Goal: Task Accomplishment & Management: Manage account settings

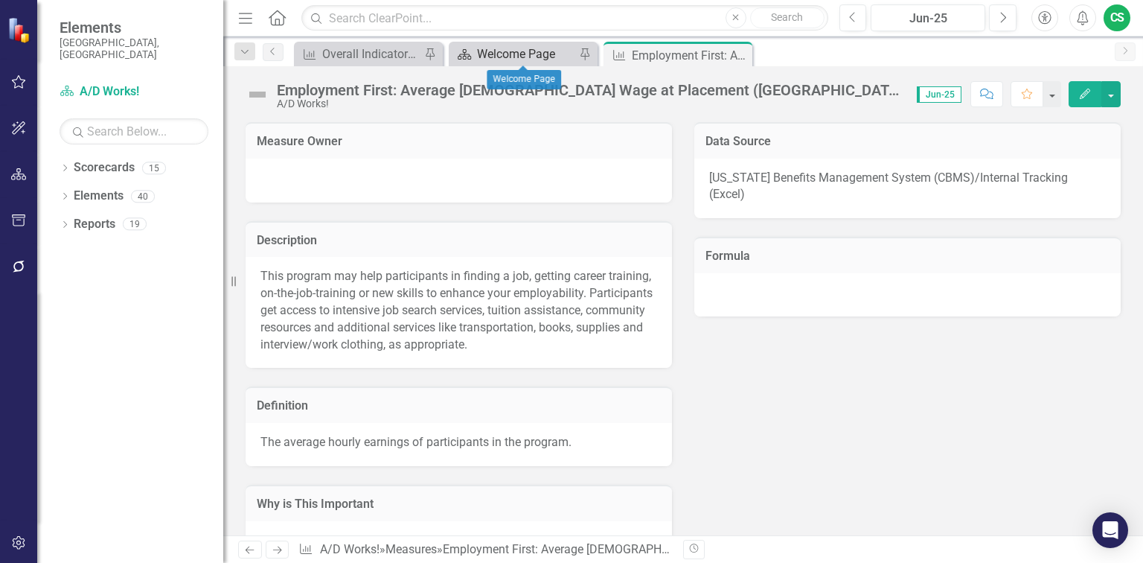
click at [546, 51] on div "Welcome Page" at bounding box center [526, 54] width 98 height 19
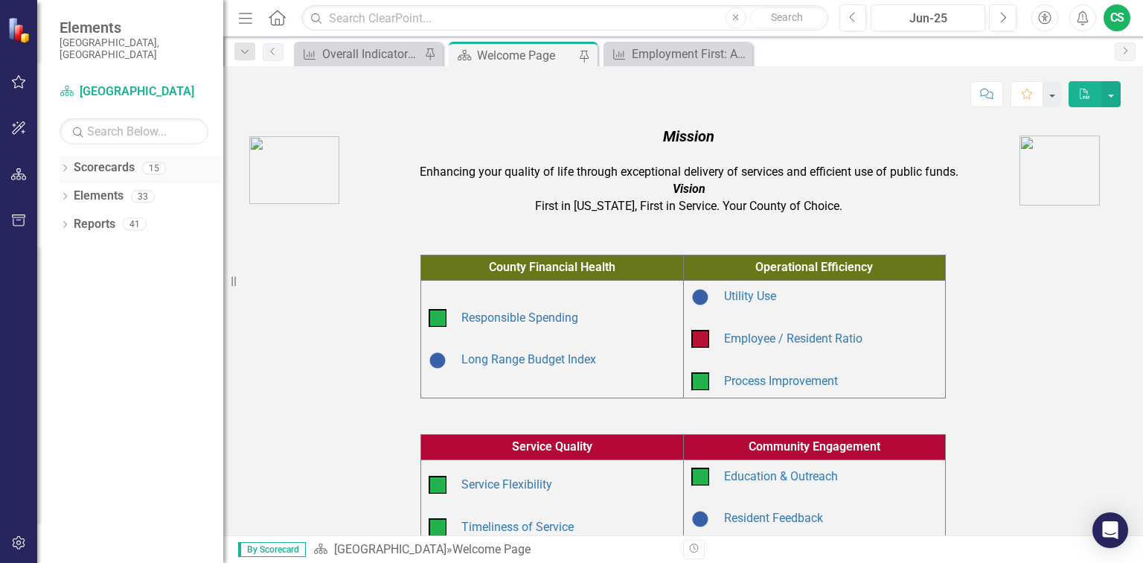
click at [60, 165] on icon "Dropdown" at bounding box center [65, 169] width 10 height 8
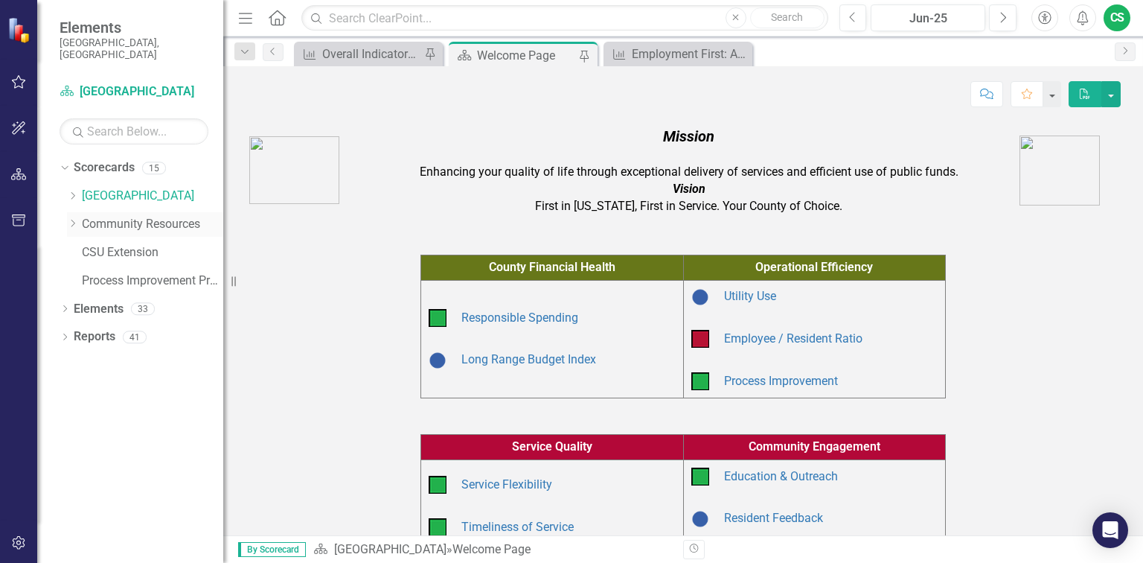
click at [76, 219] on icon "Dropdown" at bounding box center [72, 223] width 11 height 9
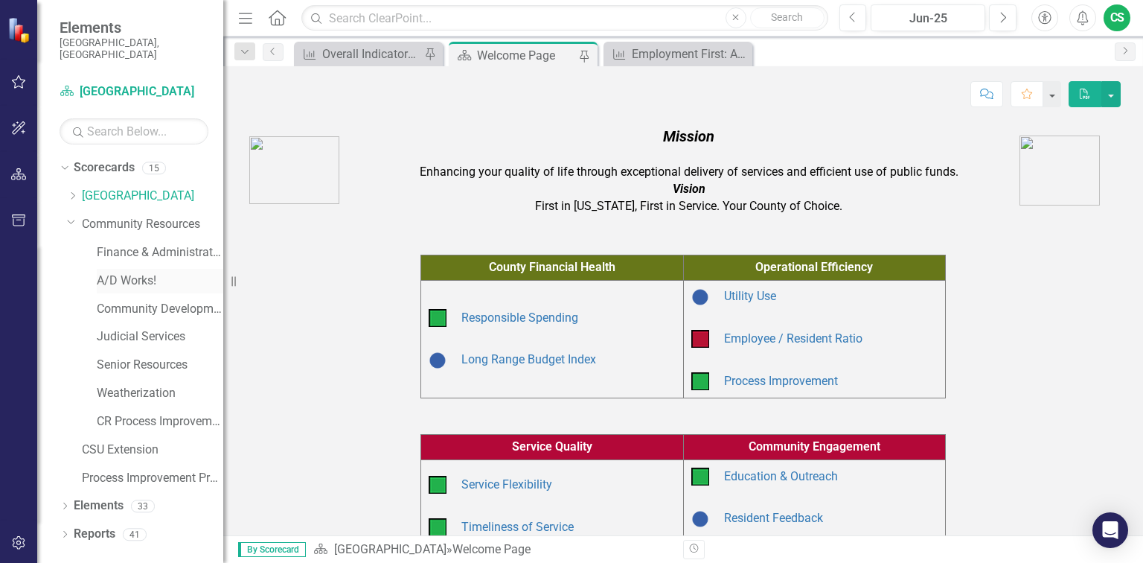
click at [124, 272] on link "A/D Works!" at bounding box center [160, 280] width 127 height 17
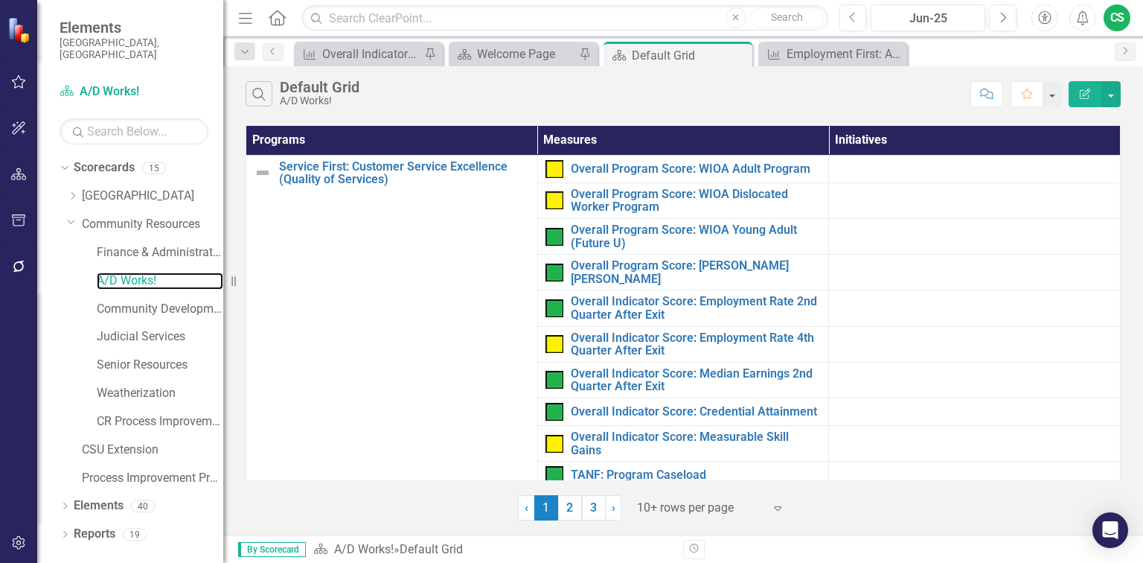
scroll to position [298, 0]
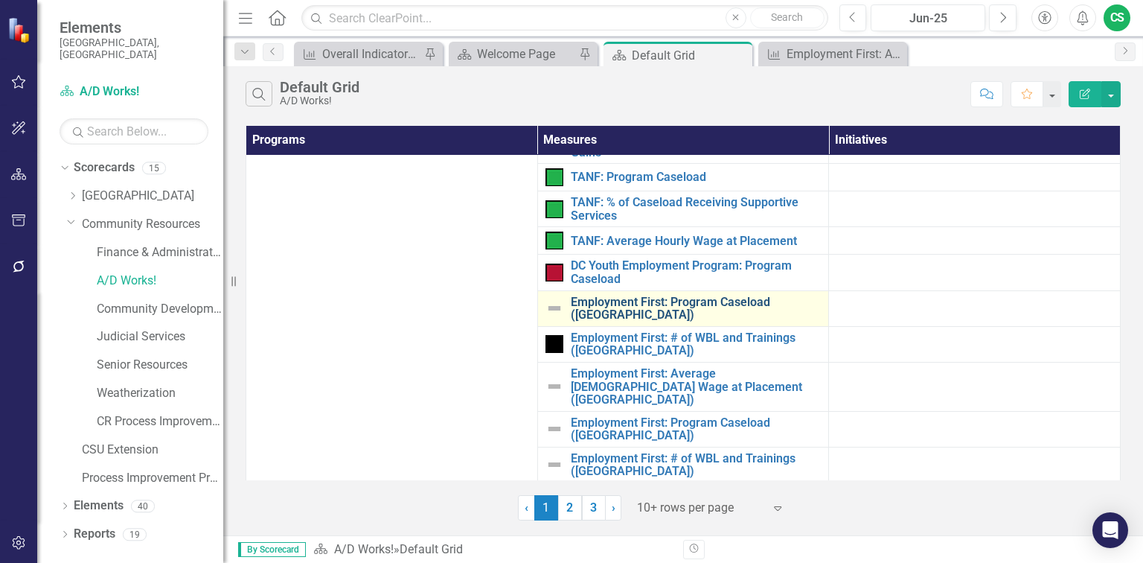
click at [639, 301] on link "Employment First: Program Caseload ([GEOGRAPHIC_DATA])" at bounding box center [696, 308] width 251 height 26
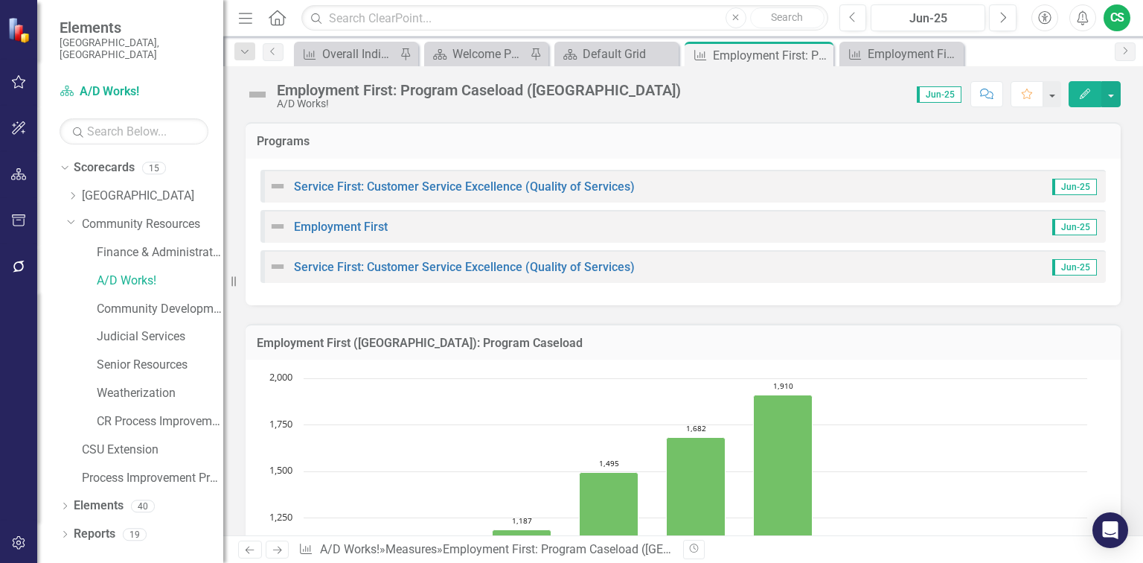
click at [1087, 89] on icon "Edit" at bounding box center [1084, 94] width 13 height 10
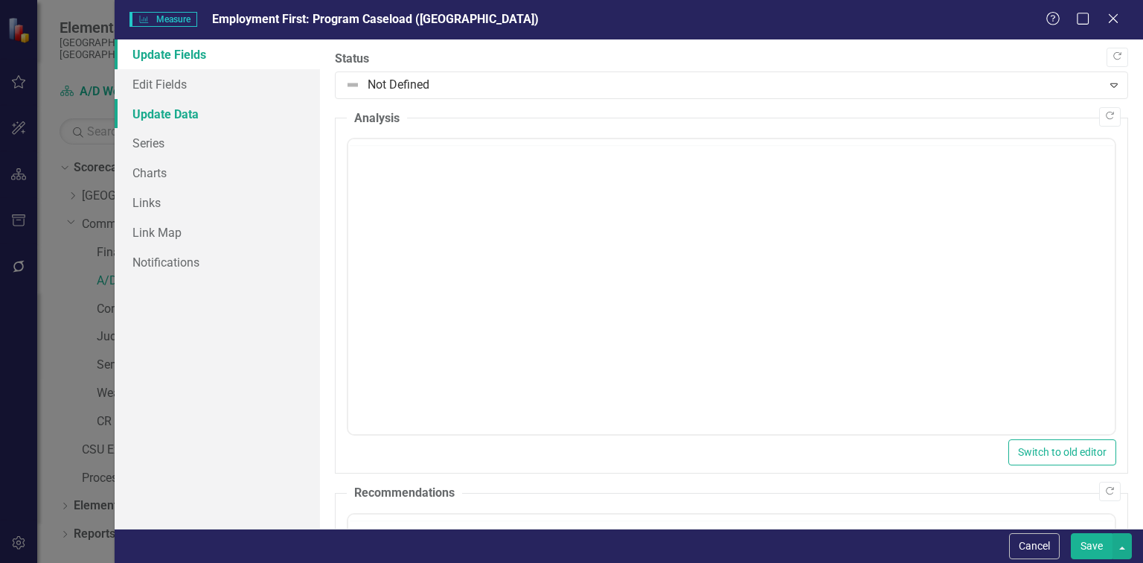
click at [158, 118] on link "Update Data" at bounding box center [217, 114] width 205 height 30
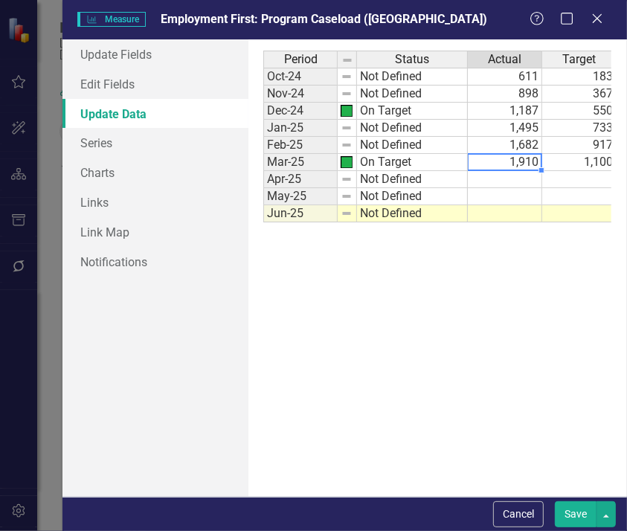
click at [514, 162] on td "1,910" at bounding box center [505, 162] width 74 height 17
type textarea "1928"
type textarea "2161"
type textarea "2372"
drag, startPoint x: 581, startPoint y: 179, endPoint x: 589, endPoint y: 179, distance: 7.5
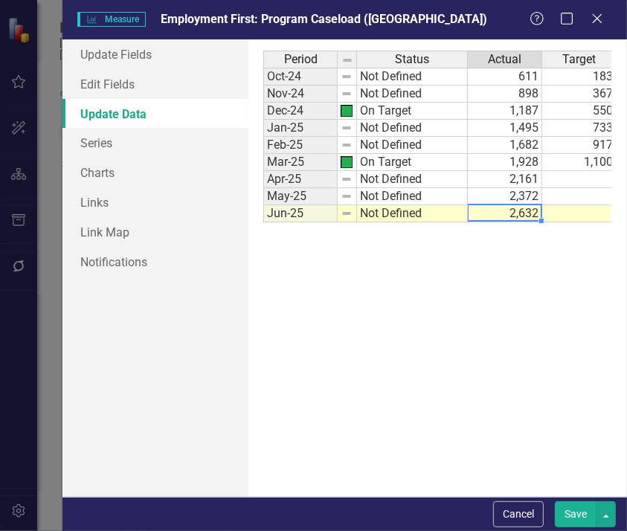
click at [581, 179] on td at bounding box center [580, 179] width 74 height 17
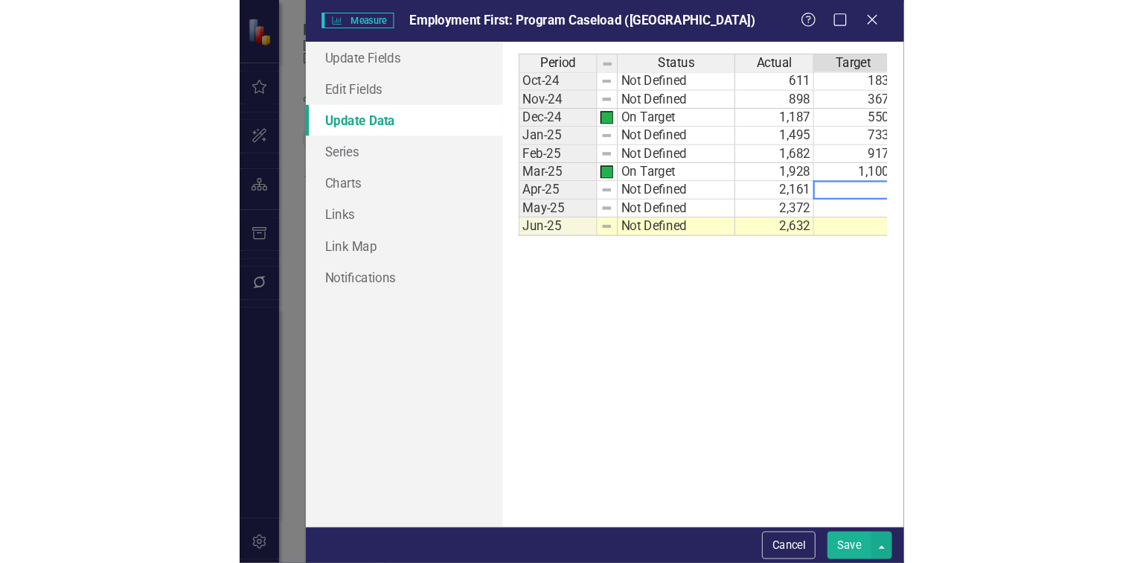
scroll to position [0, 5]
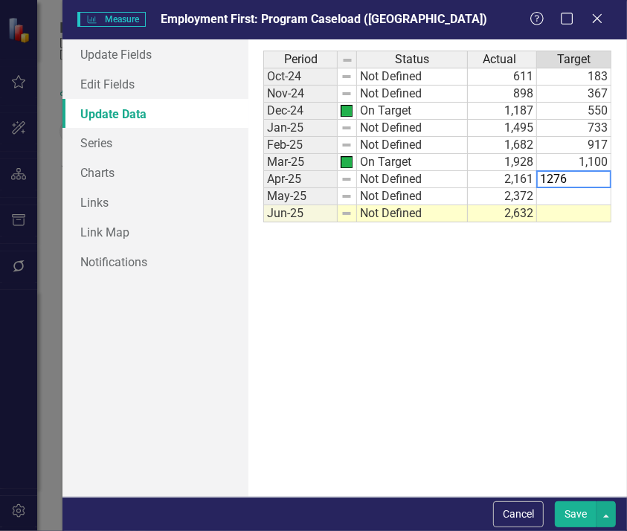
type textarea "1276"
drag, startPoint x: 589, startPoint y: 197, endPoint x: 572, endPoint y: 194, distance: 18.2
click at [589, 197] on td at bounding box center [574, 196] width 74 height 17
click at [570, 194] on td at bounding box center [574, 196] width 74 height 17
type textarea "1474"
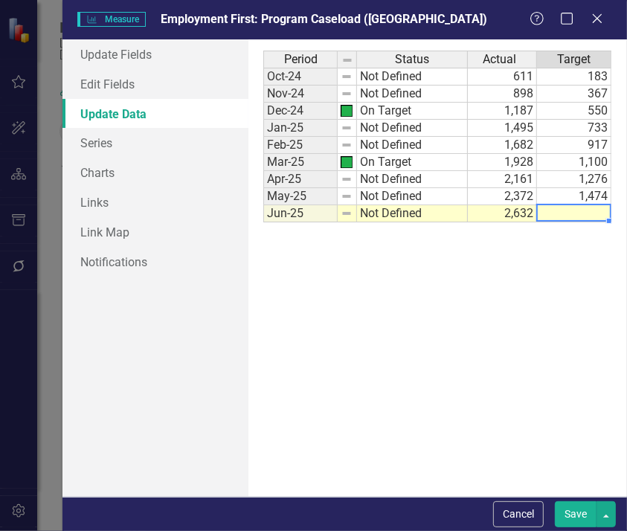
click at [578, 214] on td at bounding box center [574, 213] width 74 height 17
type textarea "1650"
click at [584, 512] on button "Save" at bounding box center [576, 515] width 42 height 26
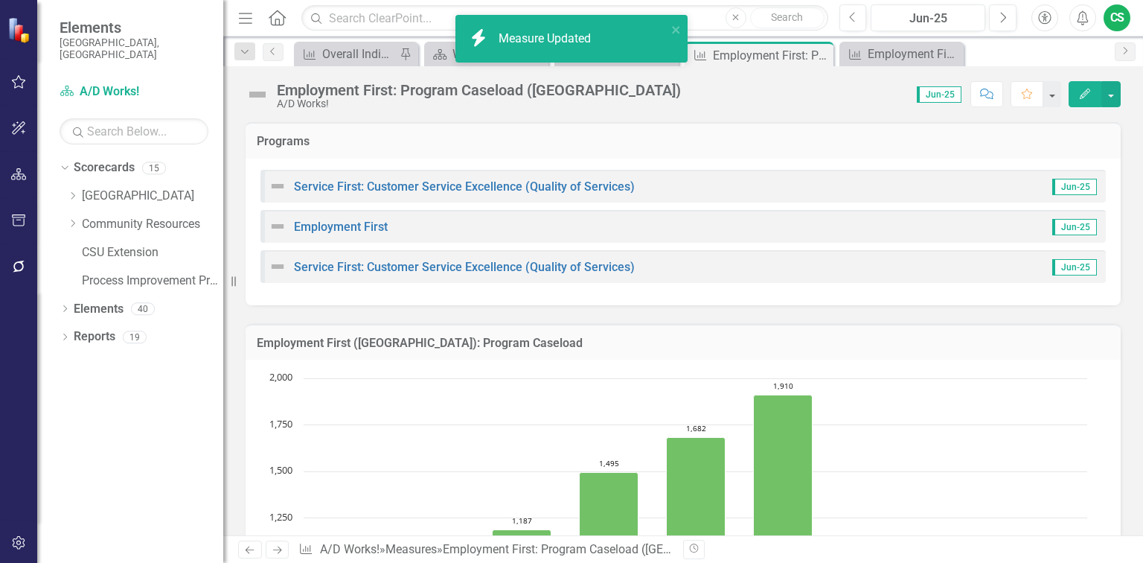
click at [1080, 94] on icon "Edit" at bounding box center [1084, 94] width 13 height 10
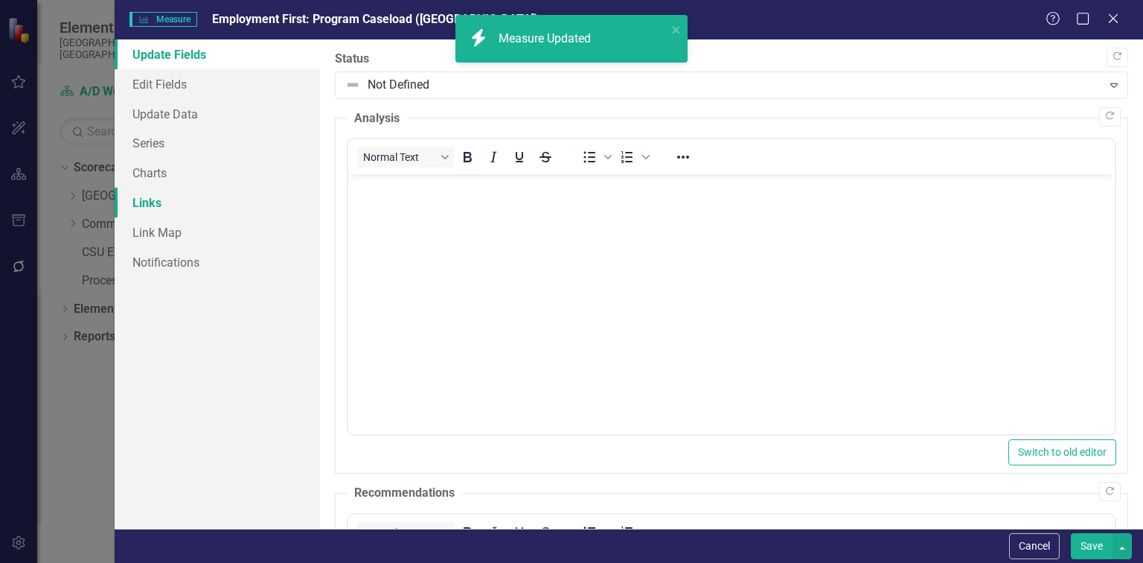
scroll to position [0, 0]
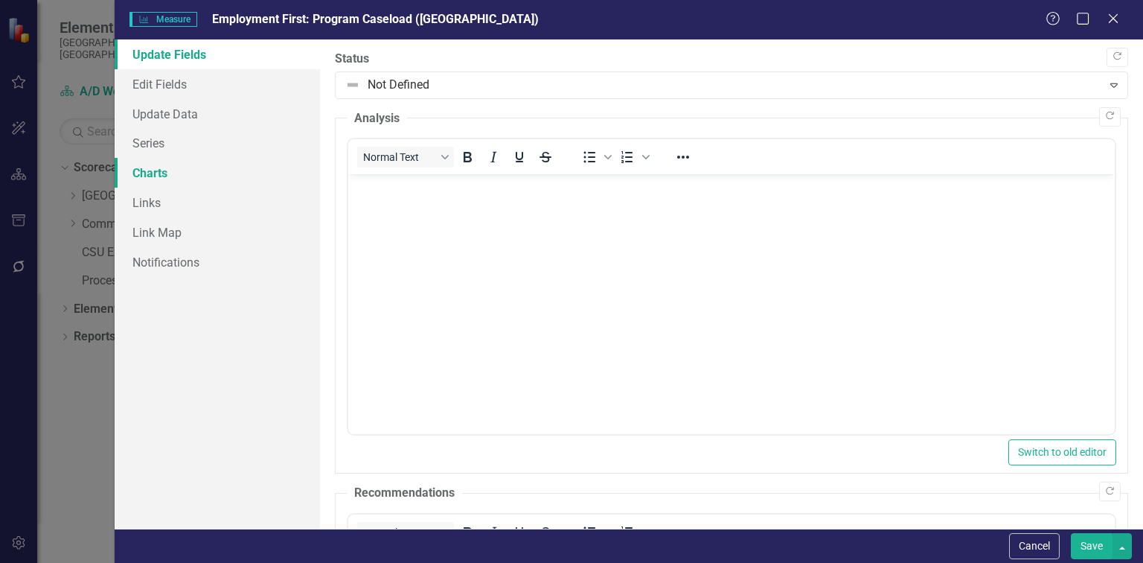
click at [159, 179] on link "Charts" at bounding box center [217, 173] width 205 height 30
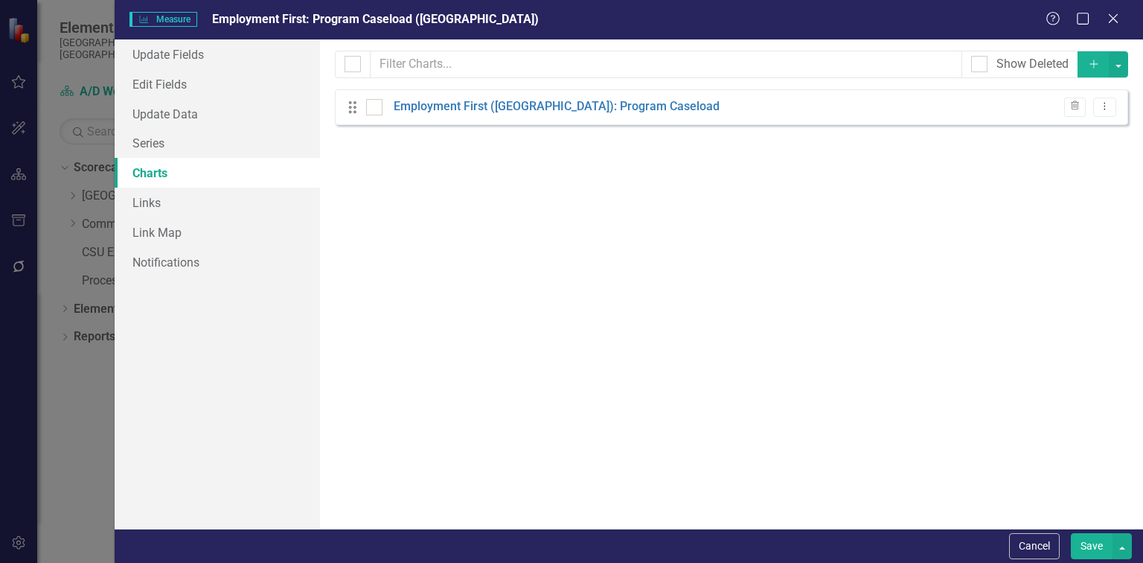
click at [158, 179] on link "Charts" at bounding box center [217, 173] width 205 height 30
click at [506, 108] on link "Employment First ([GEOGRAPHIC_DATA]): Program Caseload" at bounding box center [557, 106] width 326 height 17
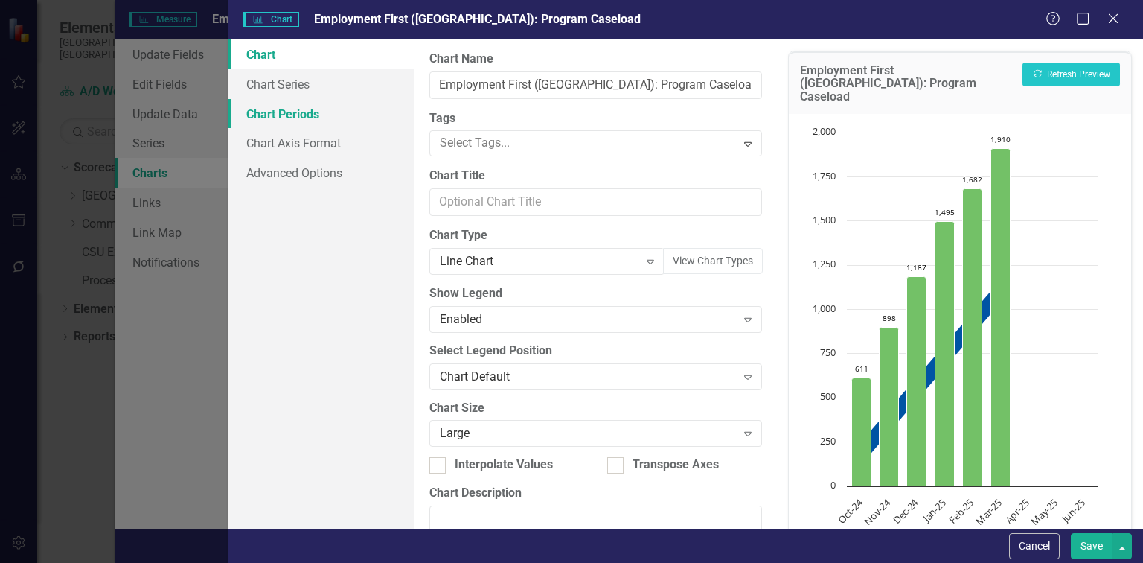
click at [304, 118] on link "Chart Periods" at bounding box center [321, 114] width 186 height 30
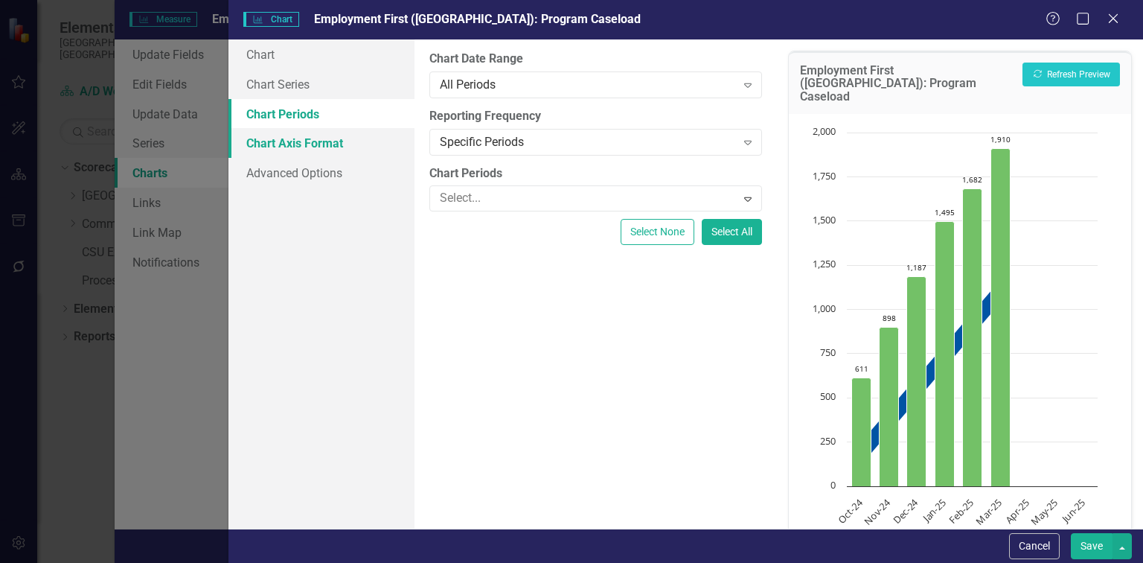
click at [277, 138] on link "Chart Axis Format" at bounding box center [321, 143] width 186 height 30
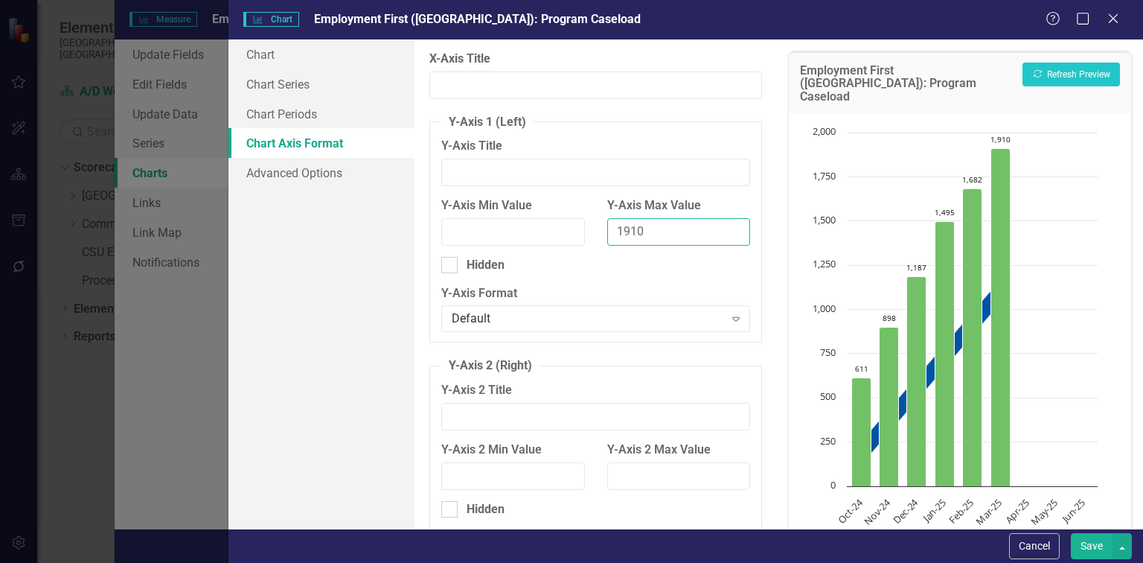
drag, startPoint x: 652, startPoint y: 235, endPoint x: 581, endPoint y: 233, distance: 71.5
click at [581, 233] on div "Y-Axis Min Value Y-Axis Max Value 1910" at bounding box center [595, 227] width 331 height 60
type input "2632"
click at [1087, 549] on button "Save" at bounding box center [1092, 546] width 42 height 26
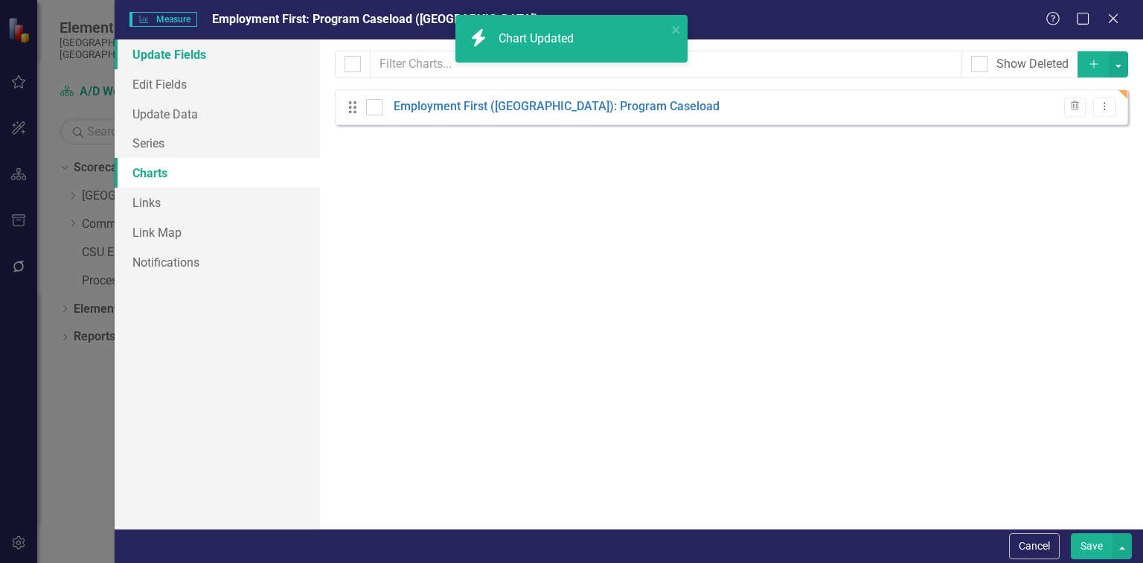
click at [167, 55] on link "Update Fields" at bounding box center [217, 54] width 205 height 30
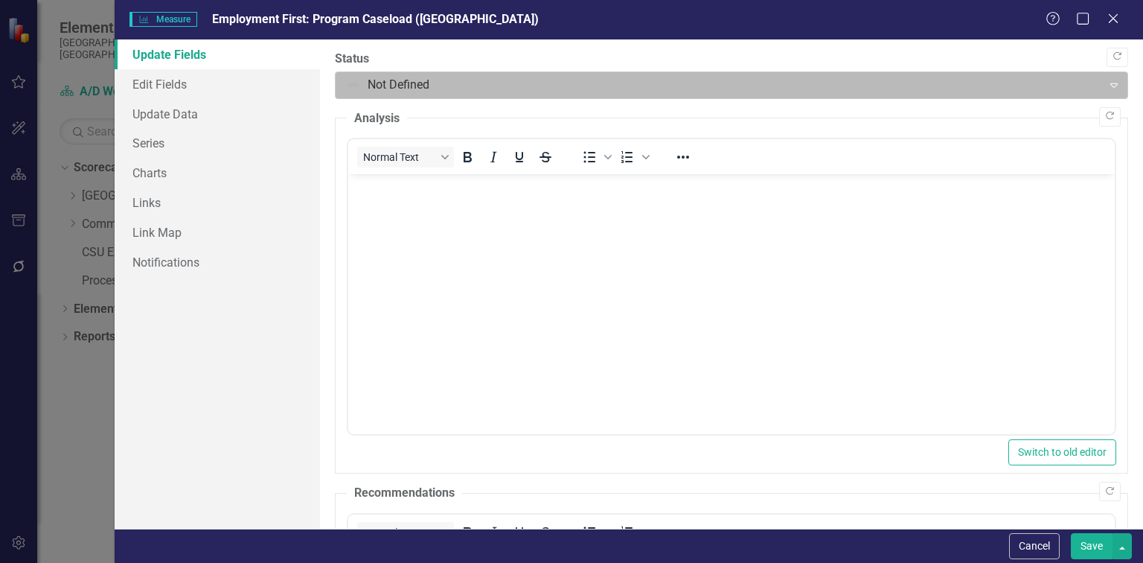
click at [506, 83] on div at bounding box center [718, 85] width 747 height 20
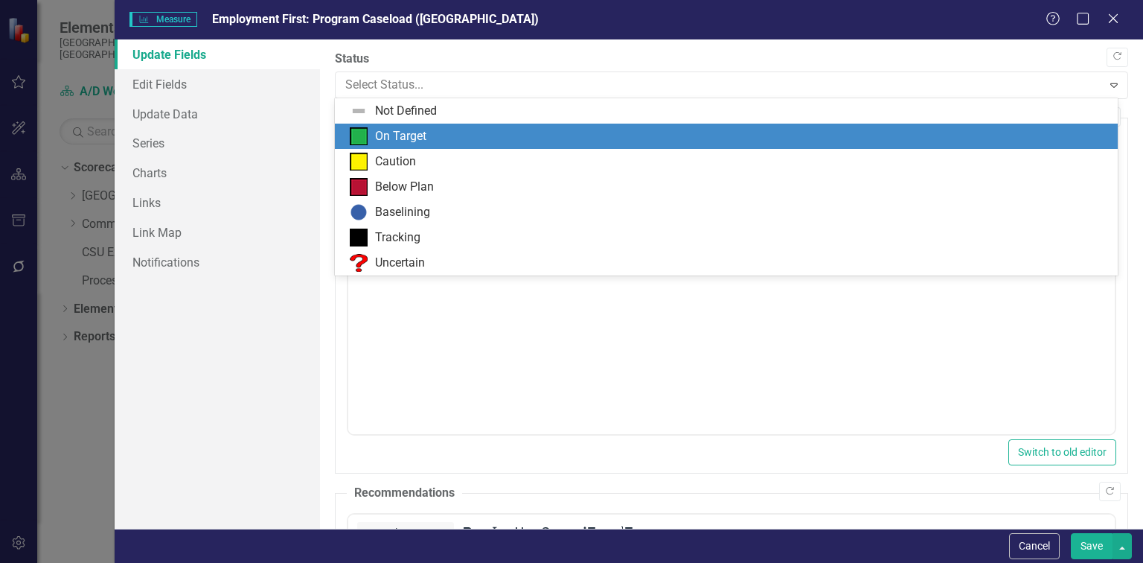
click at [385, 129] on div "On Target" at bounding box center [400, 136] width 51 height 17
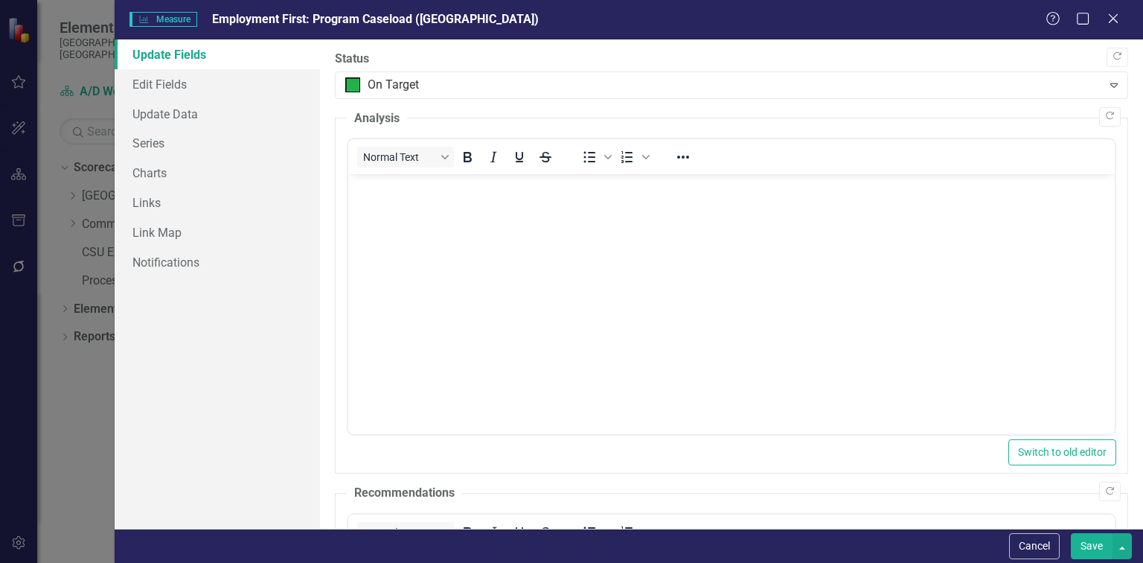
click at [1103, 540] on button "Save" at bounding box center [1092, 546] width 42 height 26
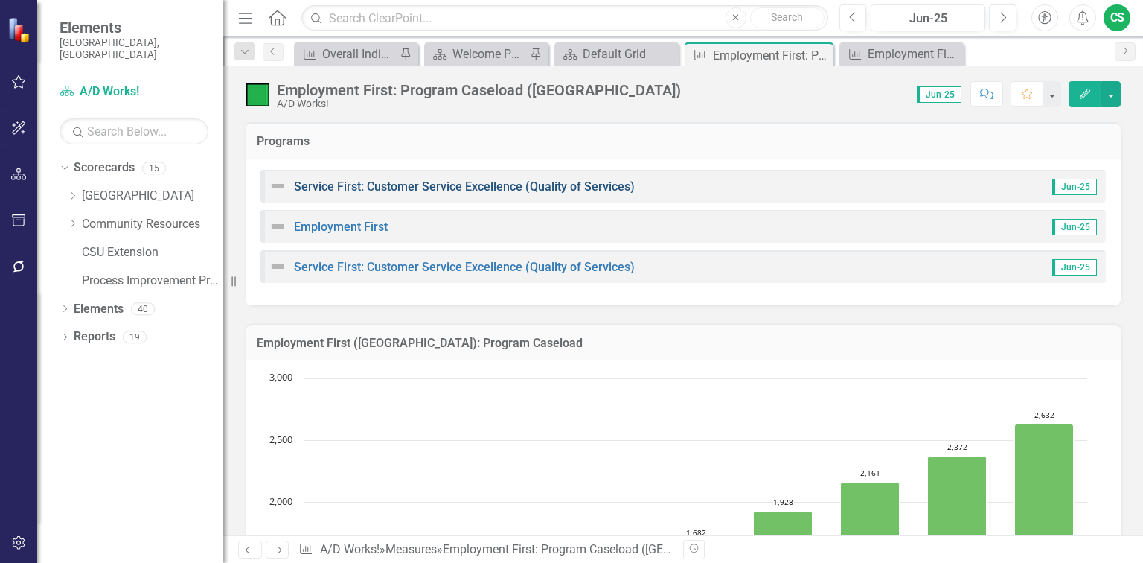
click at [481, 186] on link "Service First: Customer Service Excellence (Quality of Services)" at bounding box center [464, 186] width 341 height 14
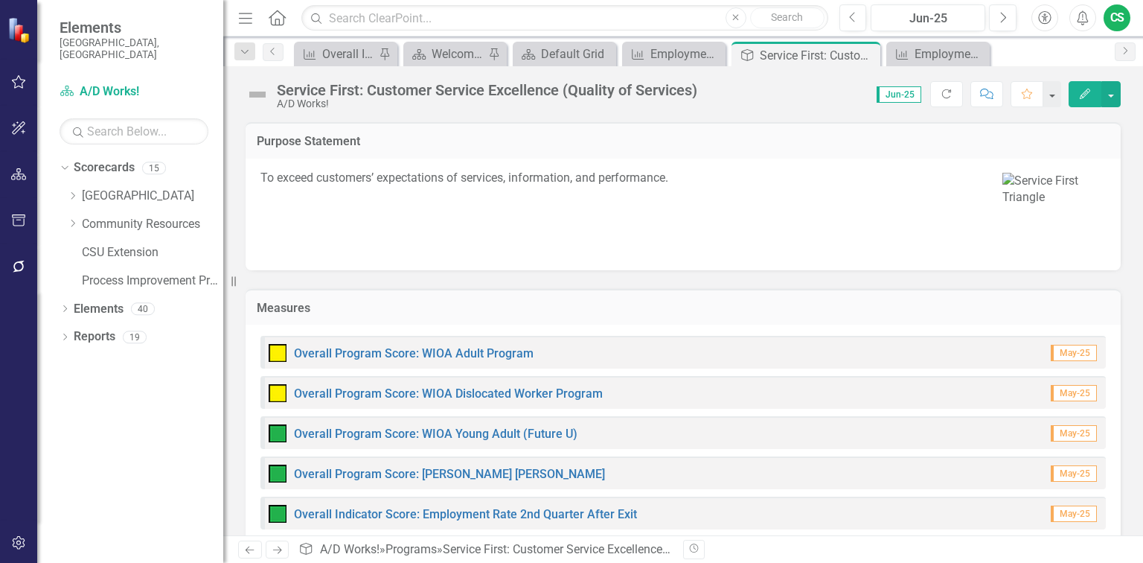
scroll to position [715, 0]
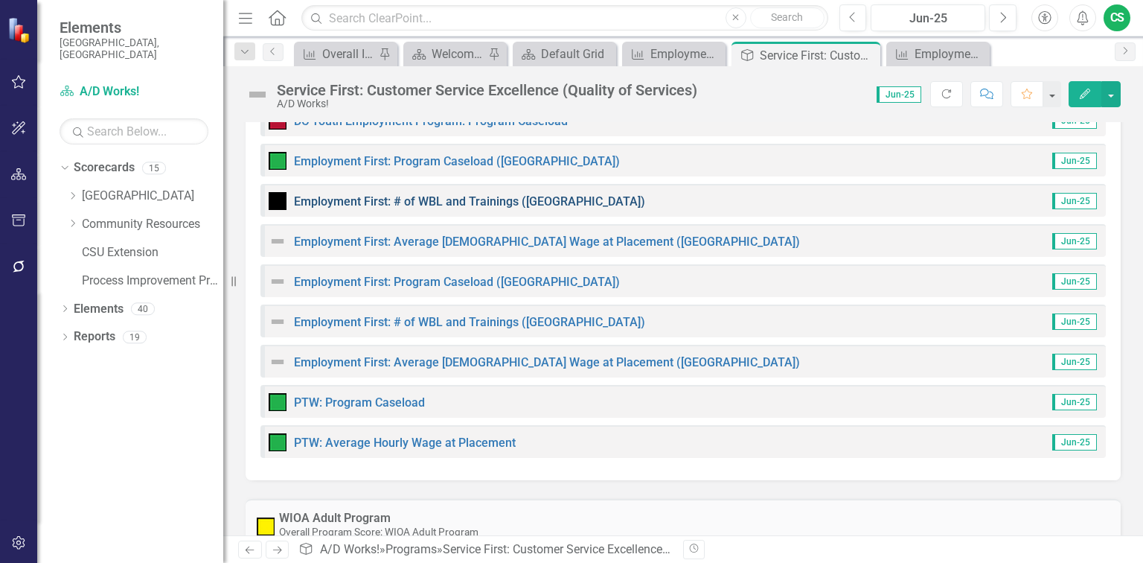
click at [474, 200] on link "Employment First: # of WBL and Trainings ([GEOGRAPHIC_DATA])" at bounding box center [469, 201] width 351 height 14
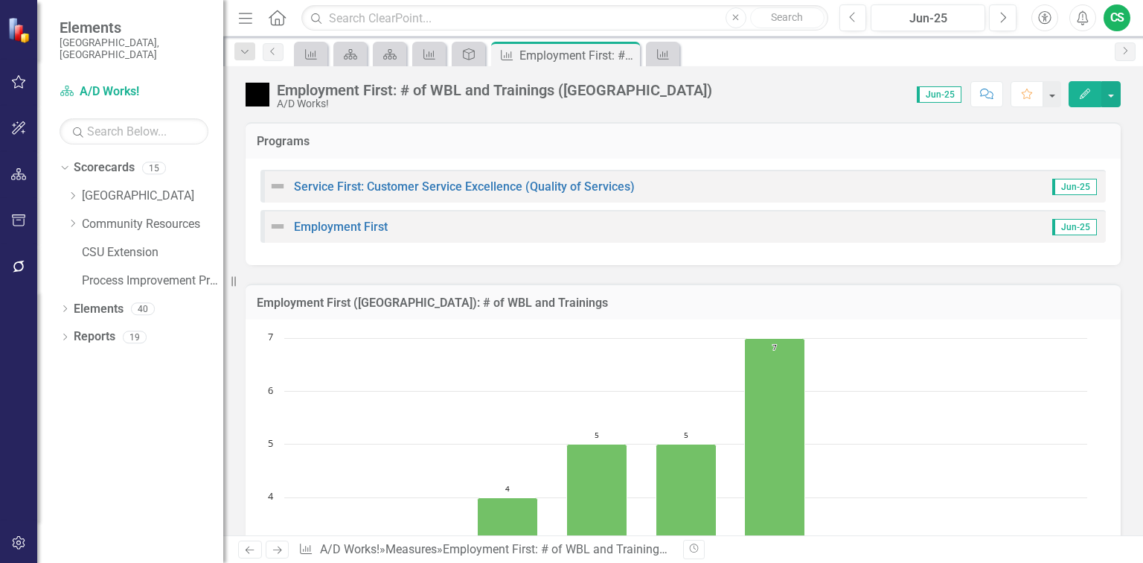
click at [1086, 93] on icon "Edit" at bounding box center [1084, 94] width 13 height 10
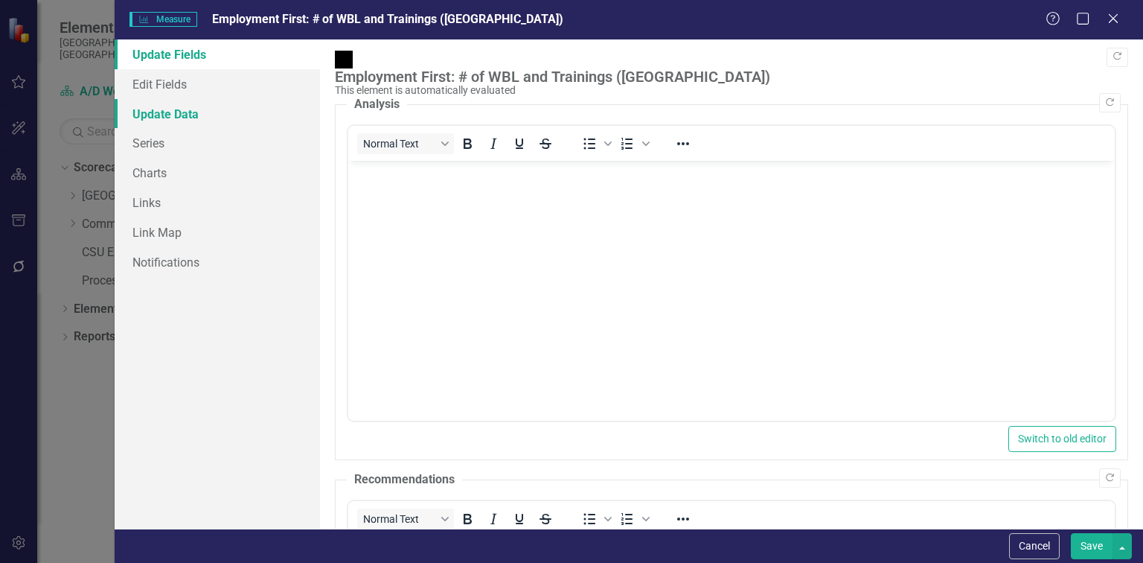
click at [173, 118] on link "Update Data" at bounding box center [217, 114] width 205 height 30
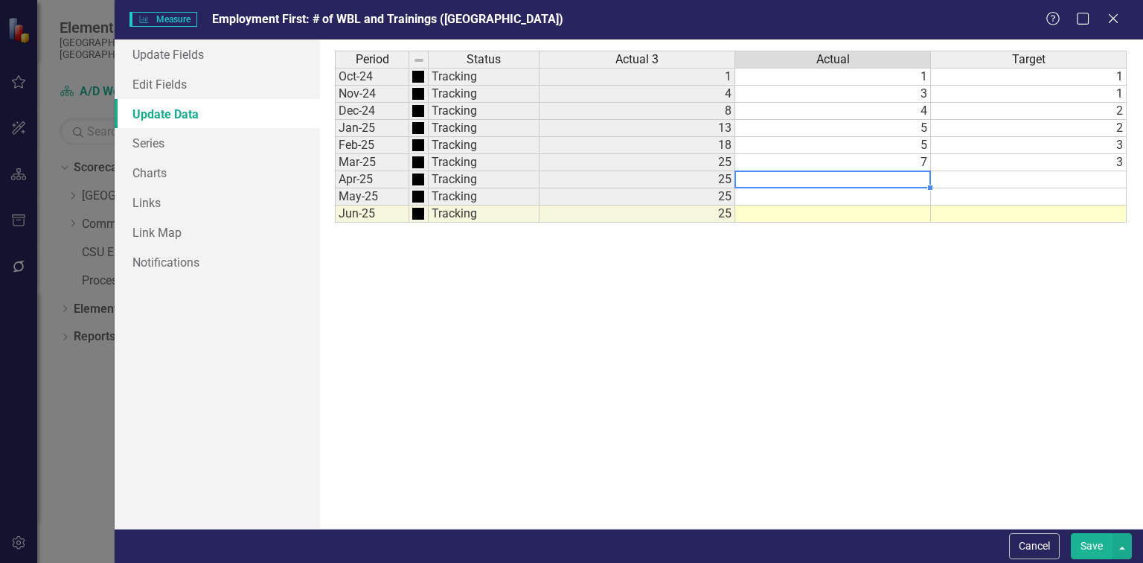
click at [847, 179] on td at bounding box center [833, 179] width 196 height 17
type textarea "7"
type textarea "8"
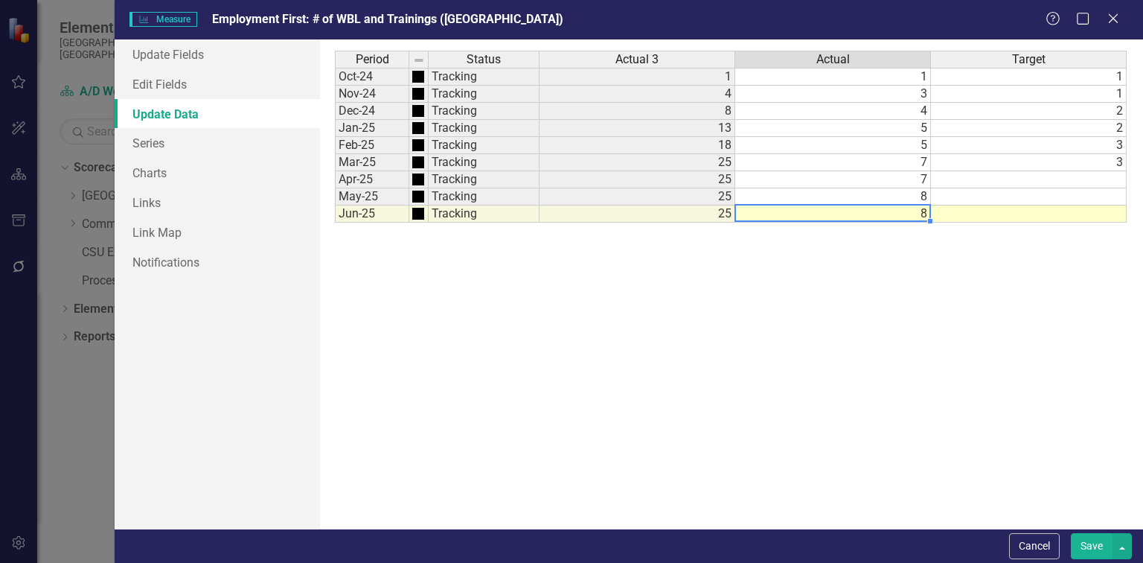
click at [1077, 179] on td at bounding box center [1029, 179] width 196 height 17
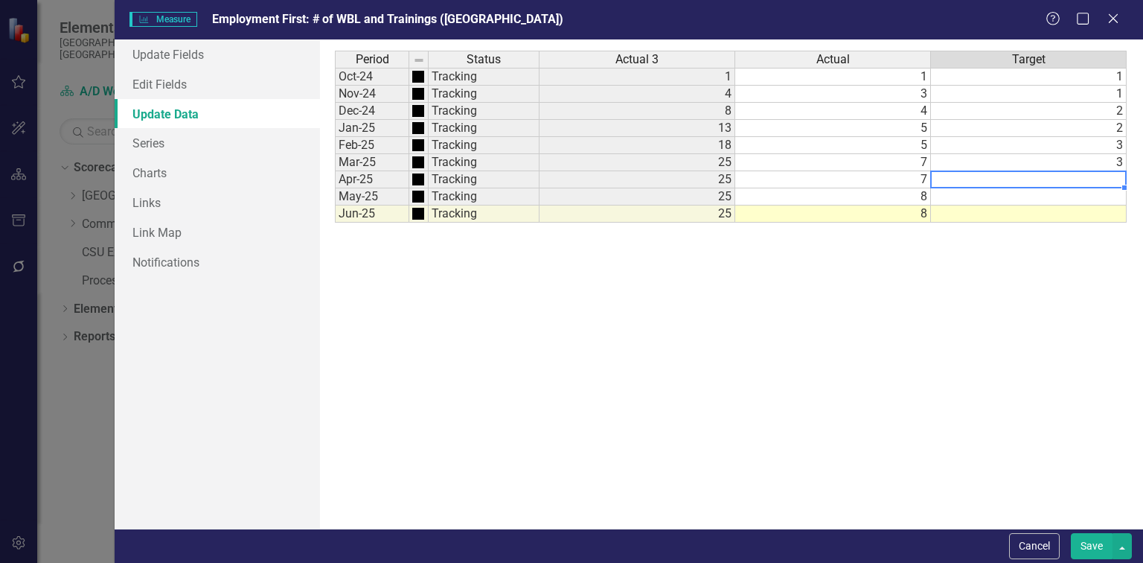
type textarea "4"
type textarea "5"
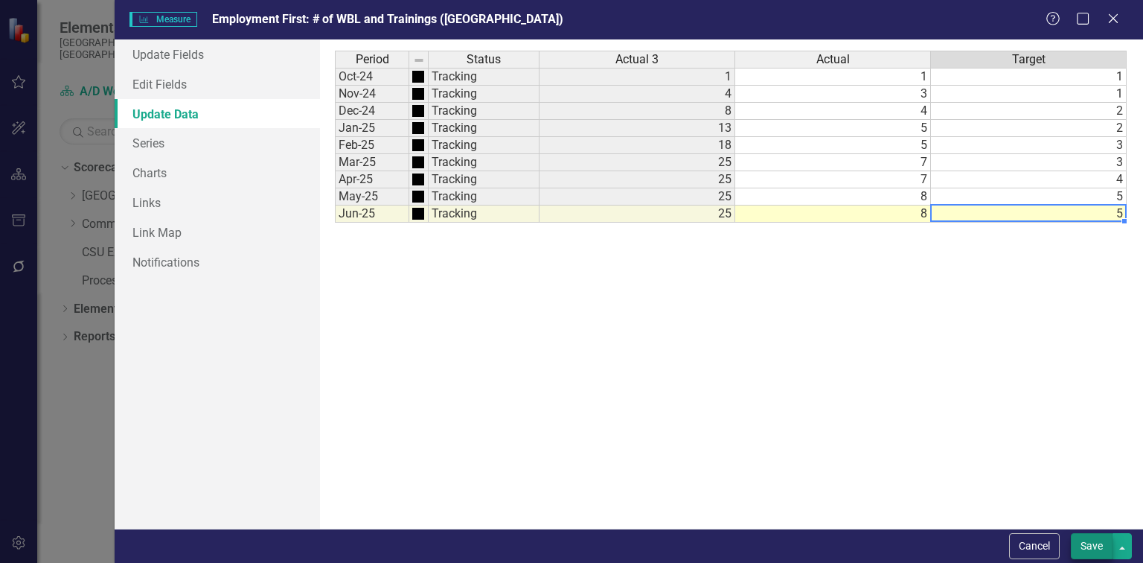
type textarea "5"
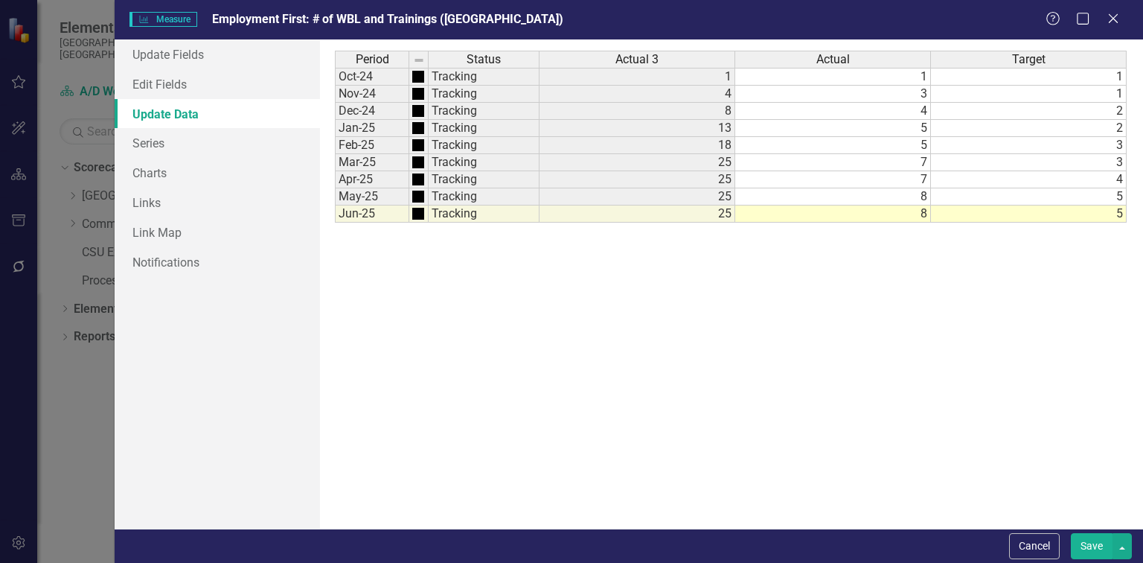
click at [1084, 543] on button "Save" at bounding box center [1092, 546] width 42 height 26
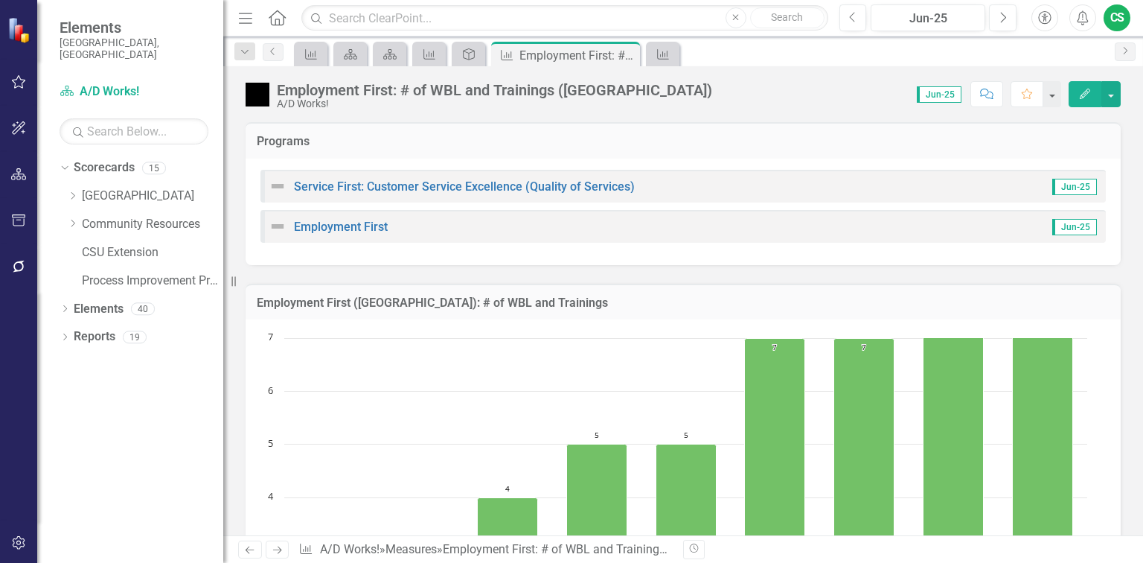
click at [1084, 89] on icon "Edit" at bounding box center [1084, 94] width 13 height 10
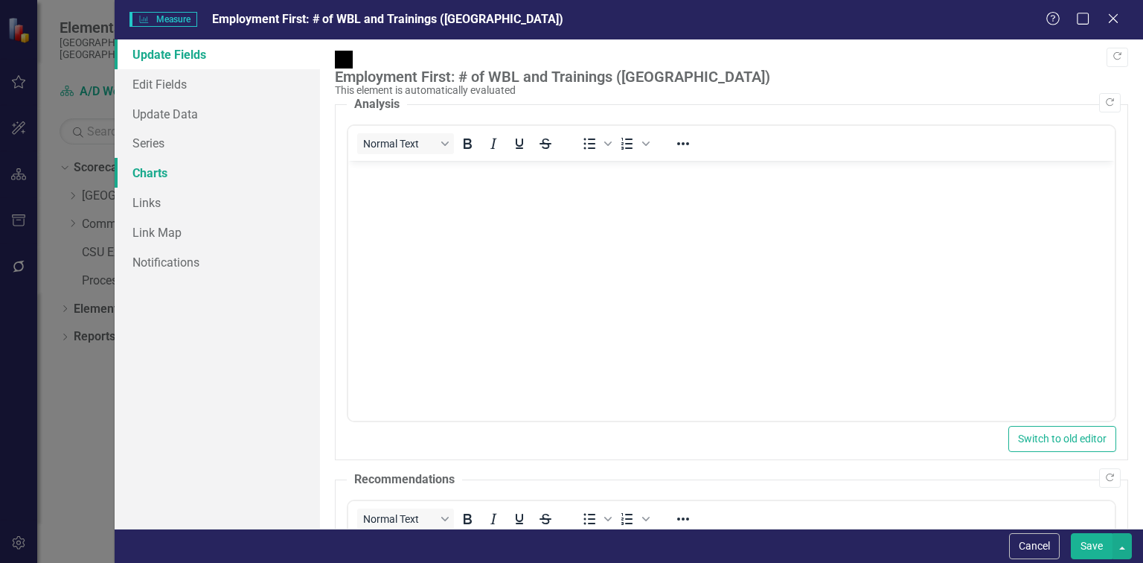
click at [149, 167] on link "Charts" at bounding box center [217, 173] width 205 height 30
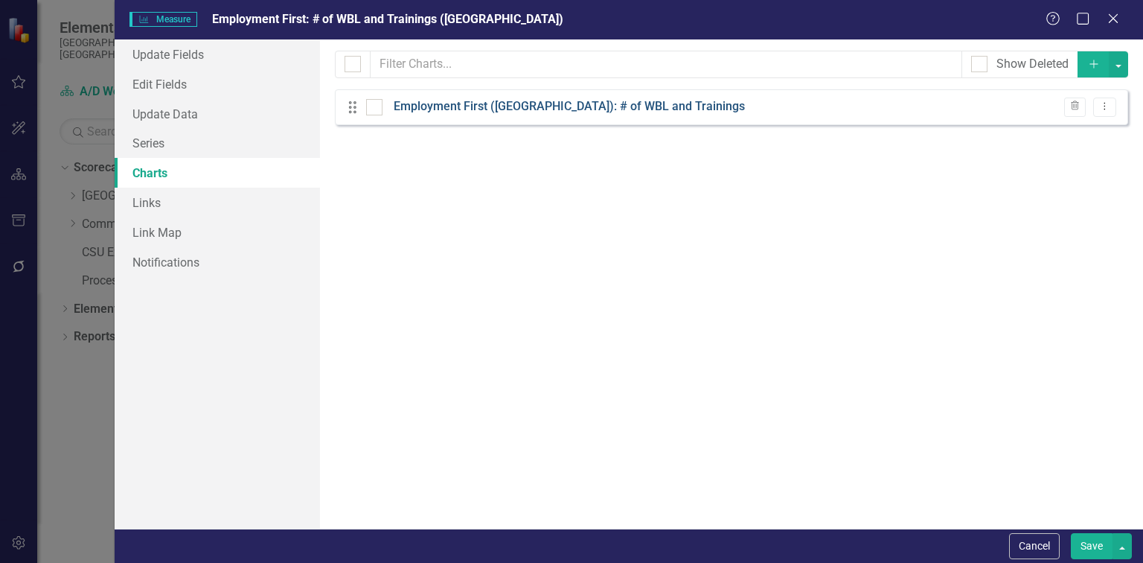
click at [537, 108] on link "Employment First ([GEOGRAPHIC_DATA]): # of WBL and Trainings" at bounding box center [569, 106] width 351 height 17
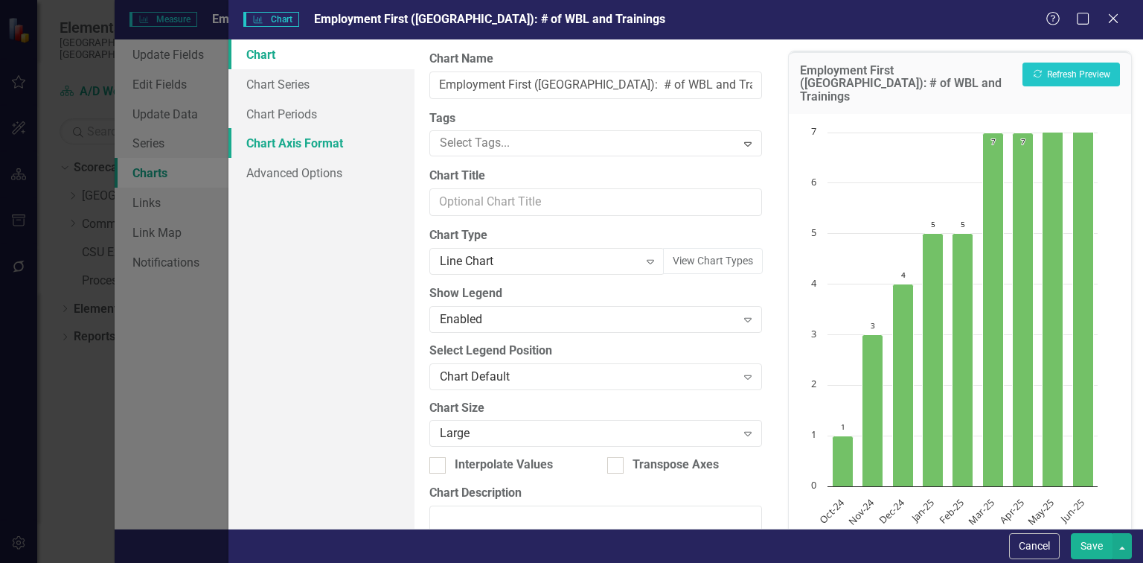
click at [295, 140] on link "Chart Axis Format" at bounding box center [321, 143] width 186 height 30
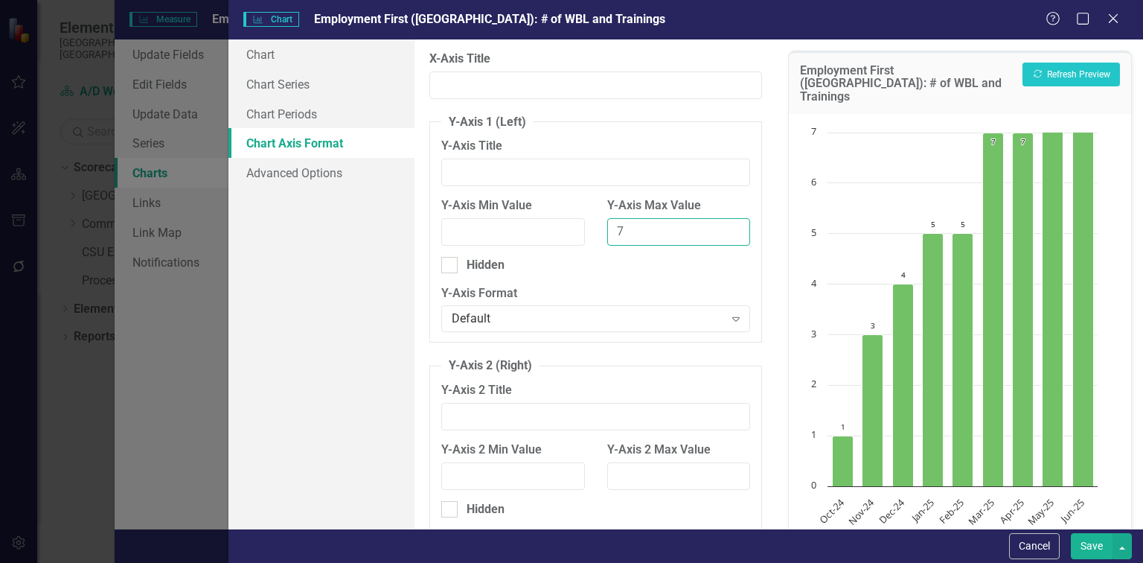
click at [619, 226] on input "7" at bounding box center [679, 232] width 144 height 28
type input "8"
click at [1085, 542] on button "Save" at bounding box center [1092, 546] width 42 height 26
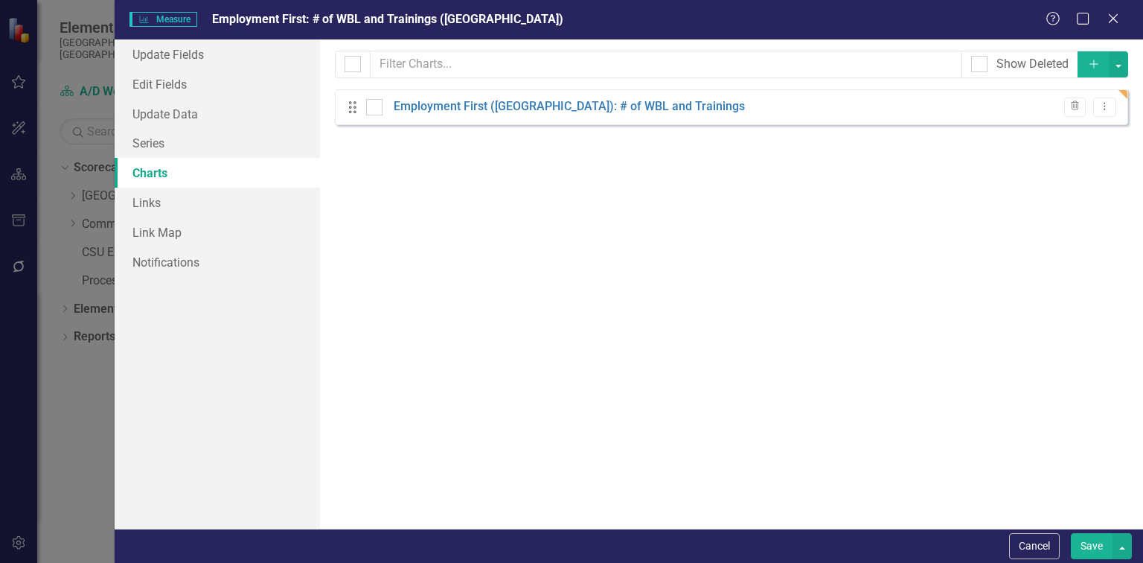
click at [1089, 546] on button "Save" at bounding box center [1092, 546] width 42 height 26
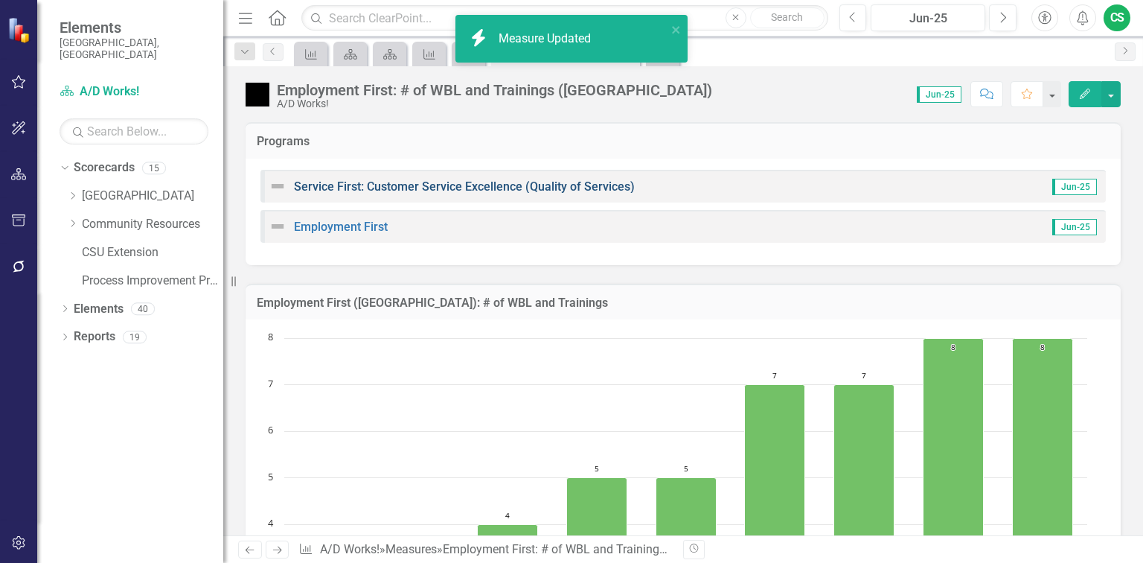
click at [360, 188] on link "Service First: Customer Service Excellence (Quality of Services)" at bounding box center [464, 186] width 341 height 14
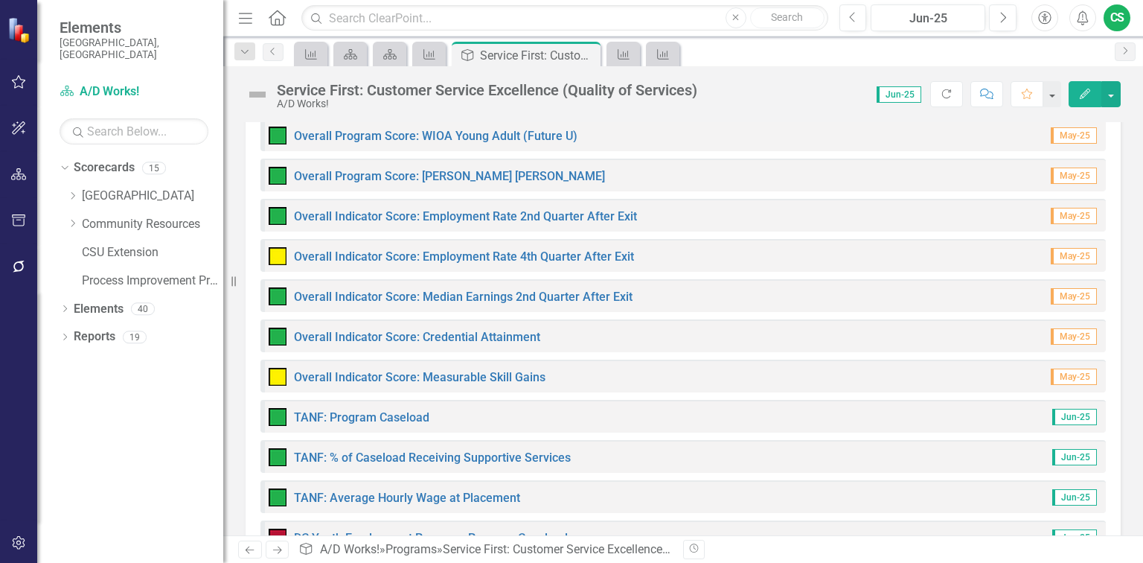
scroll to position [595, 0]
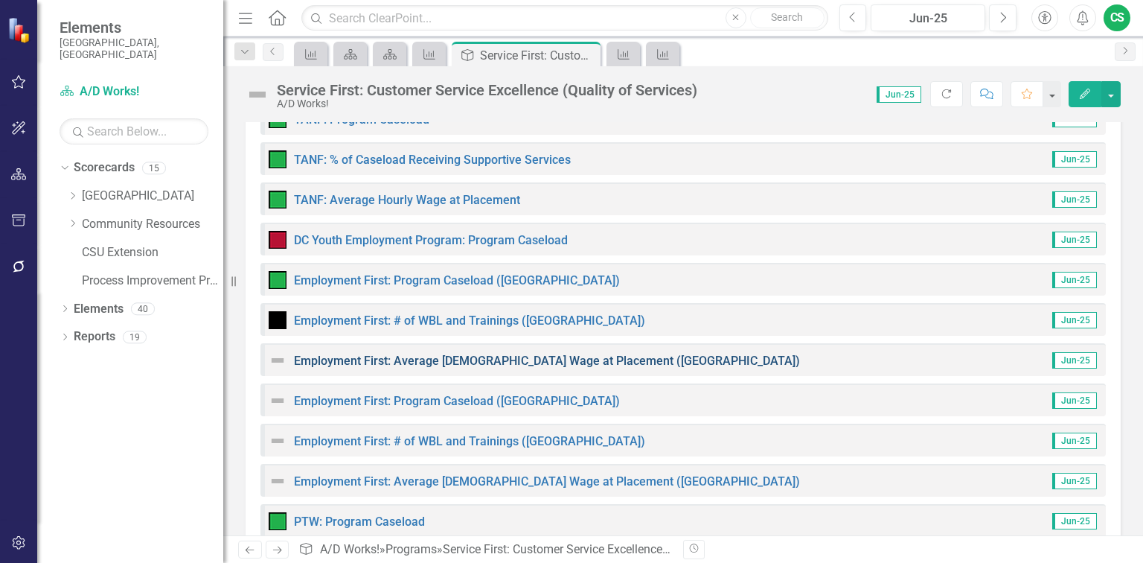
click at [441, 360] on link "Employment First: Average [DEMOGRAPHIC_DATA] Wage at Placement ([GEOGRAPHIC_DAT…" at bounding box center [547, 361] width 506 height 14
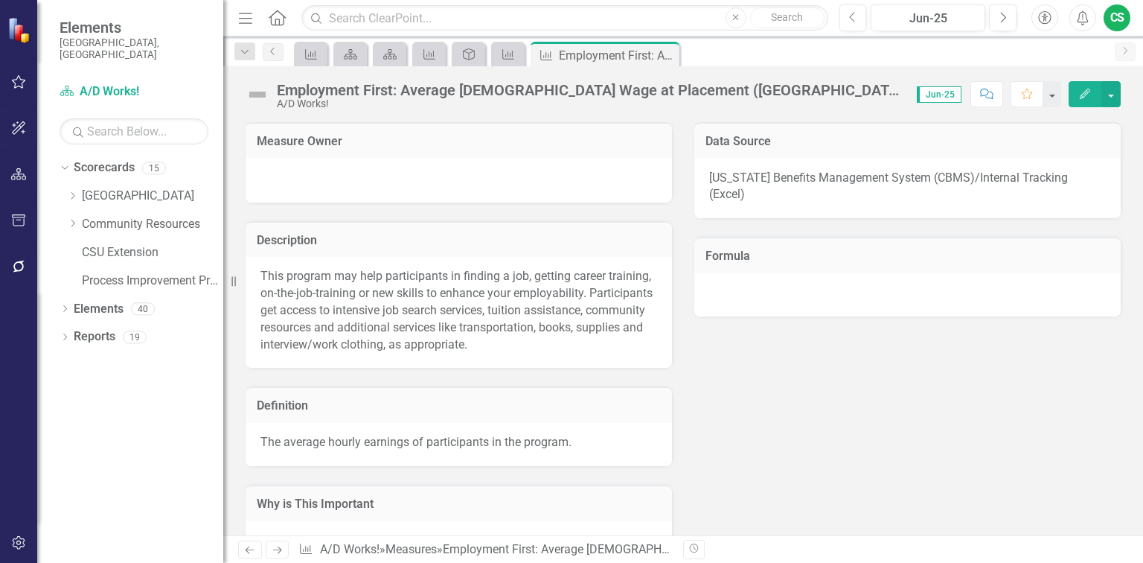
click at [1079, 92] on icon "Edit" at bounding box center [1084, 94] width 13 height 10
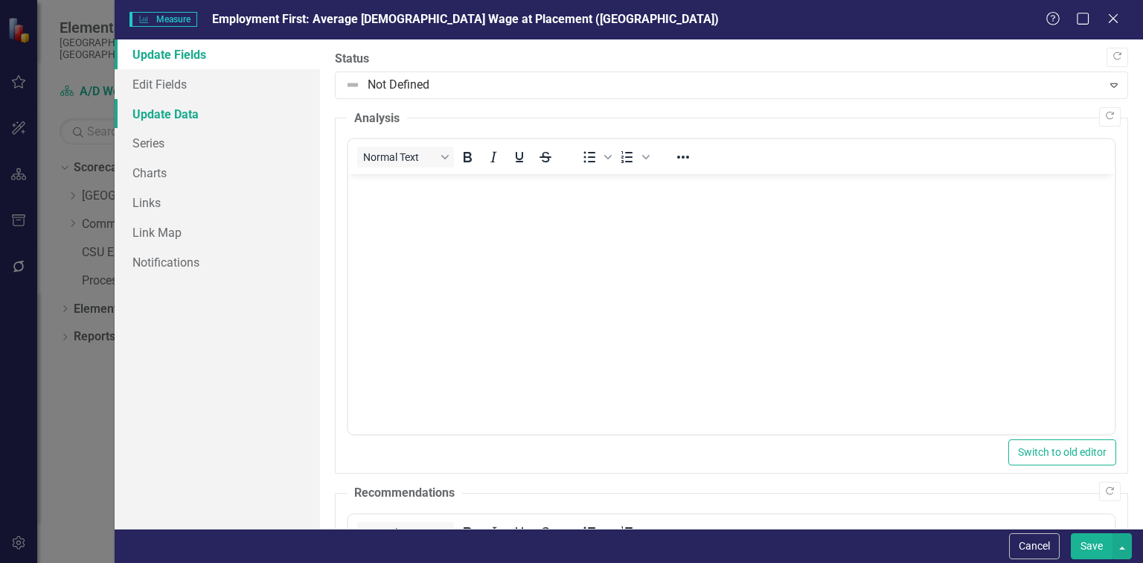
click at [170, 112] on link "Update Data" at bounding box center [217, 114] width 205 height 30
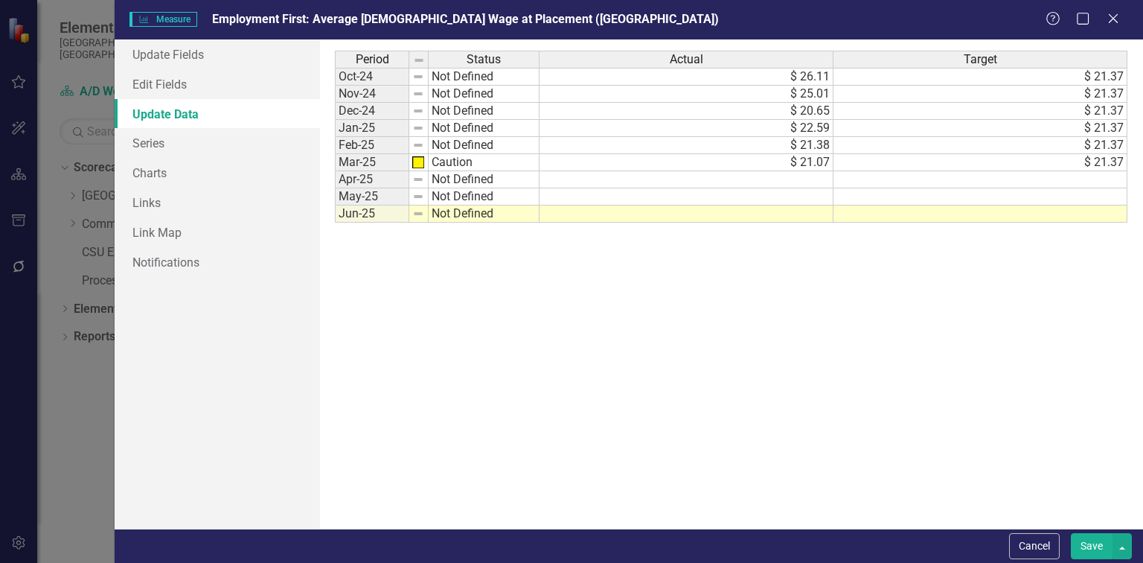
click at [1031, 158] on td "$ 21.37" at bounding box center [981, 162] width 294 height 17
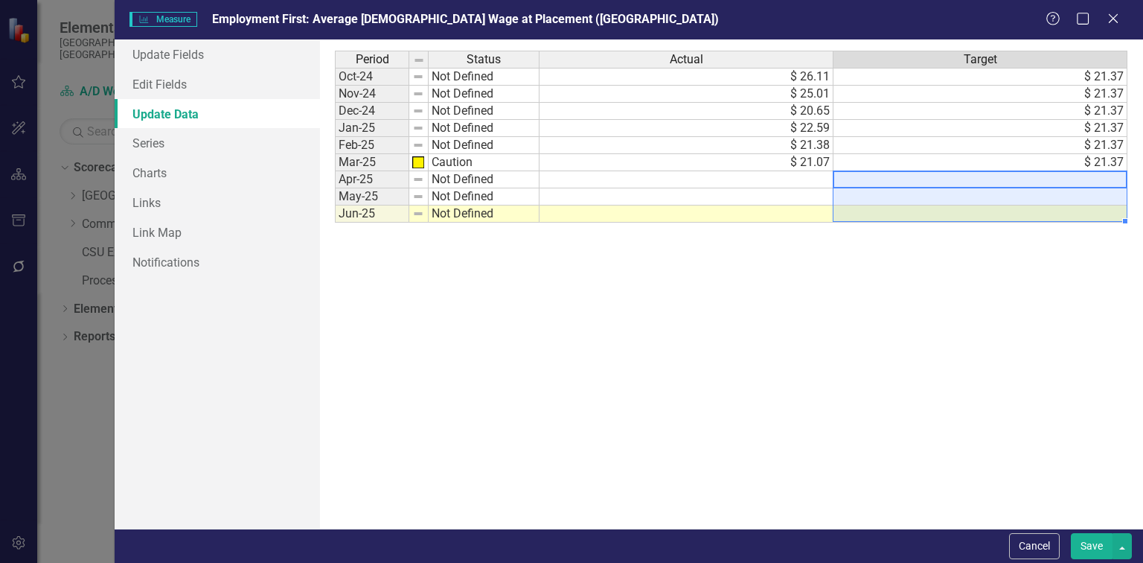
drag, startPoint x: 1055, startPoint y: 182, endPoint x: 1050, endPoint y: 217, distance: 35.4
click at [1050, 217] on tbody "Oct-24 Not Defined $ 26.11 $ 21.37 Nov-24 Not Defined $ 25.01 $ 21.37 Dec-24 No…" at bounding box center [731, 145] width 793 height 155
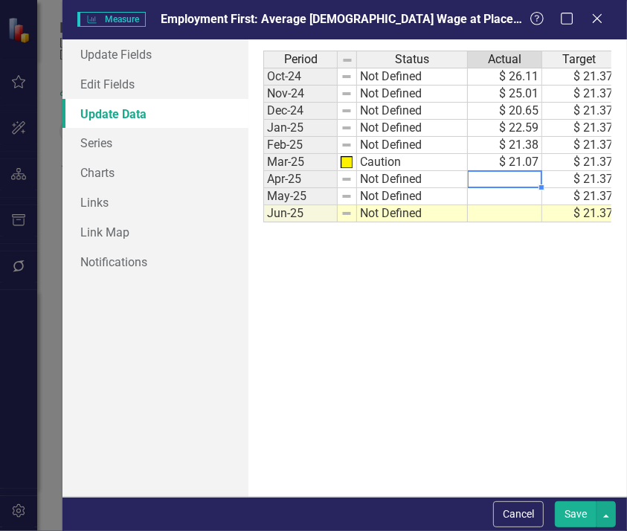
click at [505, 182] on td at bounding box center [505, 179] width 74 height 17
type textarea "20.80"
type textarea "21.04"
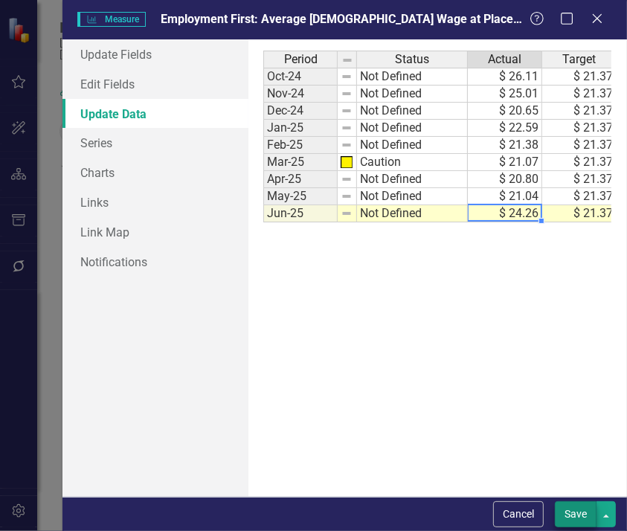
type textarea "24.26"
click at [574, 512] on button "Save" at bounding box center [576, 515] width 42 height 26
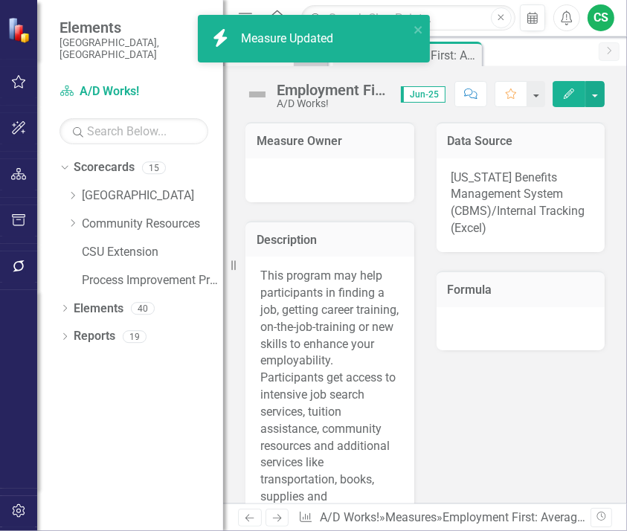
click at [557, 95] on button "Edit" at bounding box center [569, 94] width 33 height 26
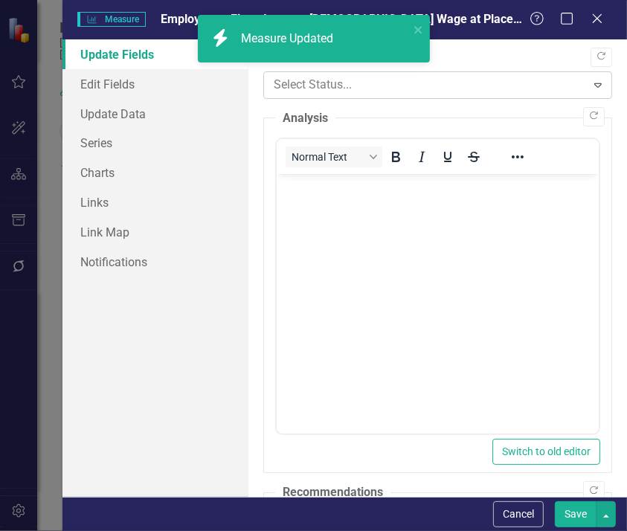
click at [349, 83] on div at bounding box center [425, 85] width 303 height 20
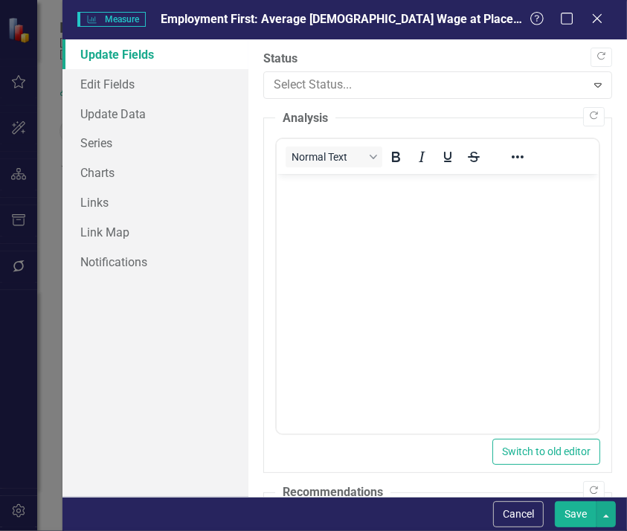
click at [576, 516] on button "Save" at bounding box center [576, 515] width 42 height 26
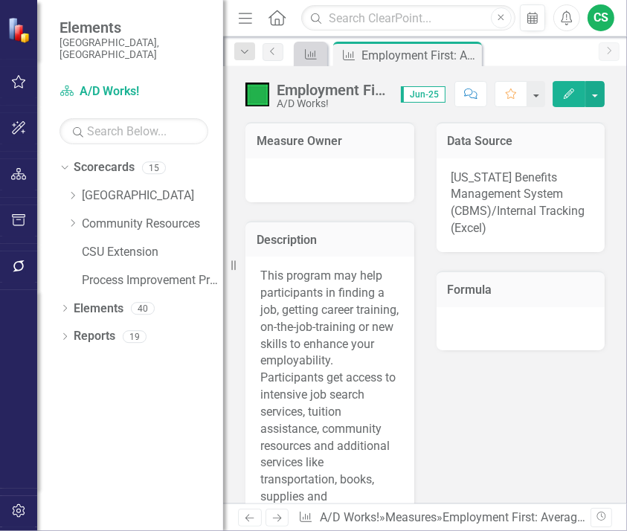
click at [573, 92] on icon "Edit" at bounding box center [569, 94] width 13 height 10
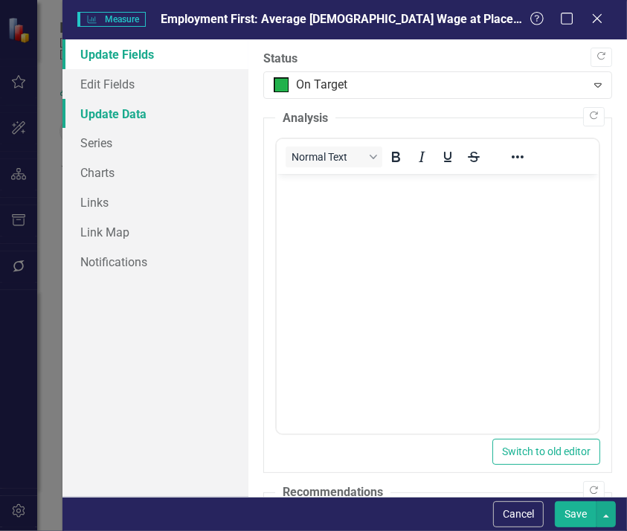
click at [106, 112] on link "Update Data" at bounding box center [156, 114] width 186 height 30
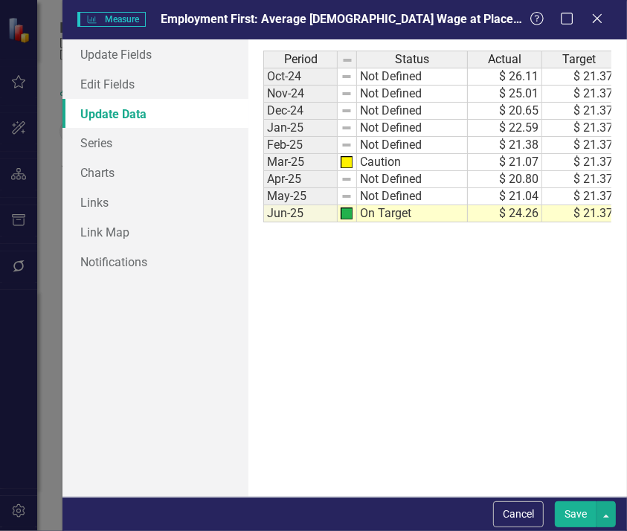
click at [569, 521] on button "Save" at bounding box center [576, 515] width 42 height 26
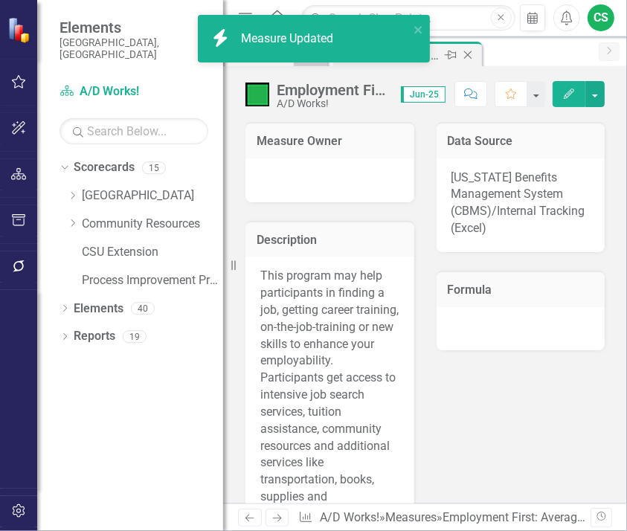
click at [464, 52] on icon "Close" at bounding box center [468, 55] width 15 height 12
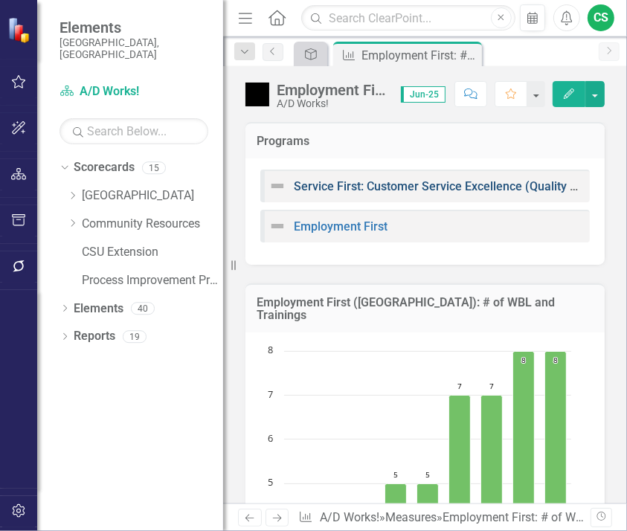
click at [425, 191] on link "Service First: Customer Service Excellence (Quality of Services)" at bounding box center [464, 186] width 341 height 14
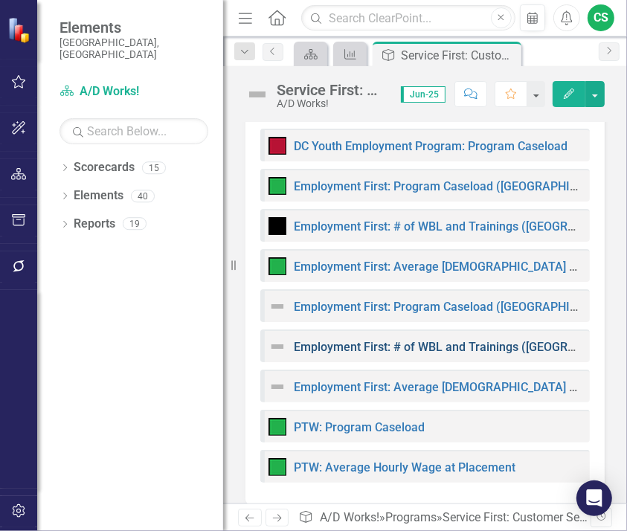
scroll to position [724, 0]
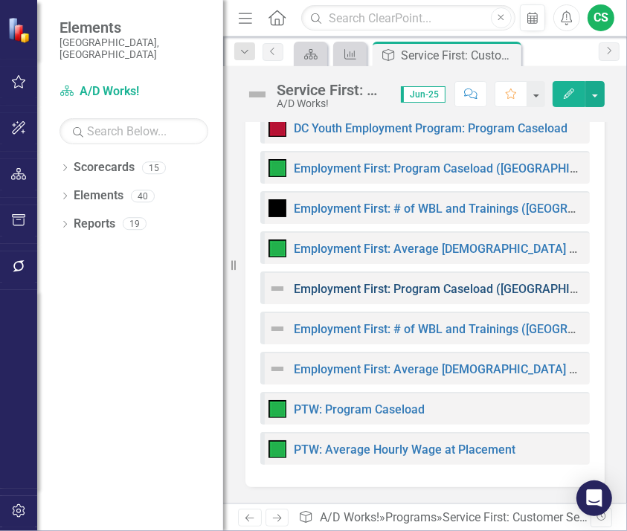
click at [453, 287] on link "Employment First: Program Caseload ([GEOGRAPHIC_DATA])" at bounding box center [457, 289] width 326 height 14
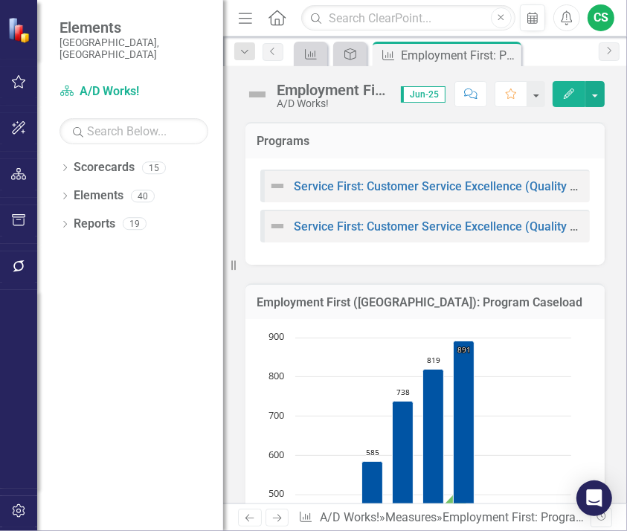
click at [566, 86] on button "Edit" at bounding box center [569, 94] width 33 height 26
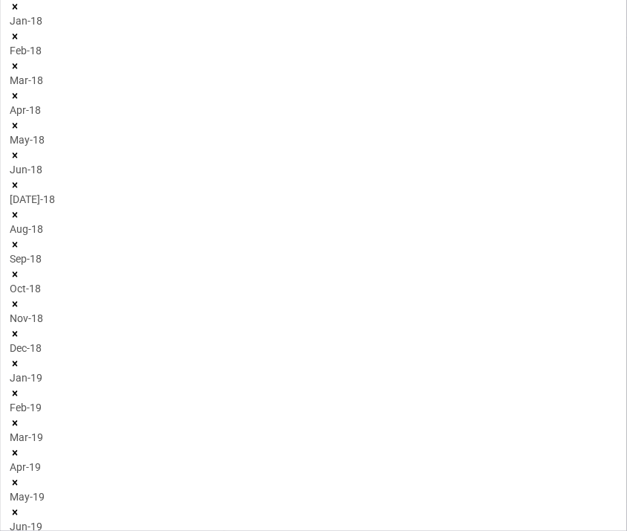
type textarea "937"
type textarea "998"
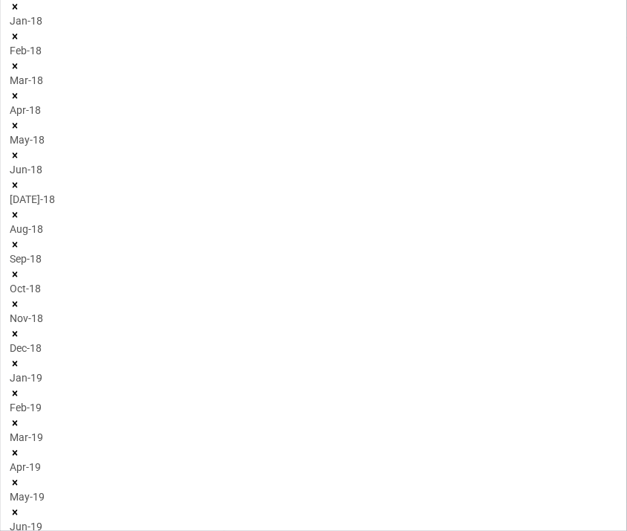
type textarea "580"
type textarea "667"
type textarea "750"
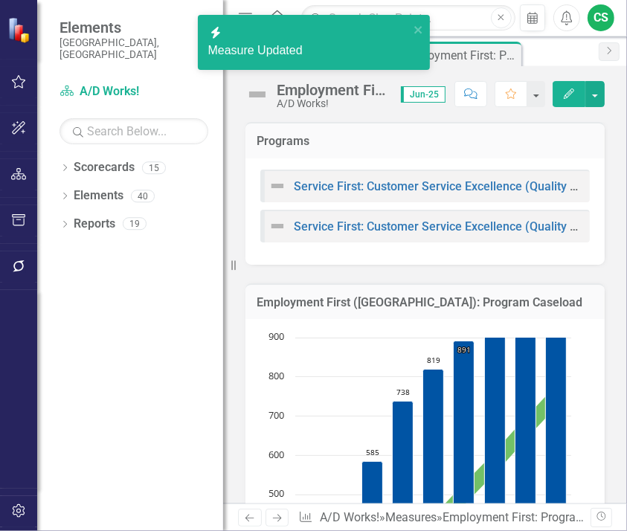
click at [570, 93] on icon "Edit" at bounding box center [569, 94] width 13 height 10
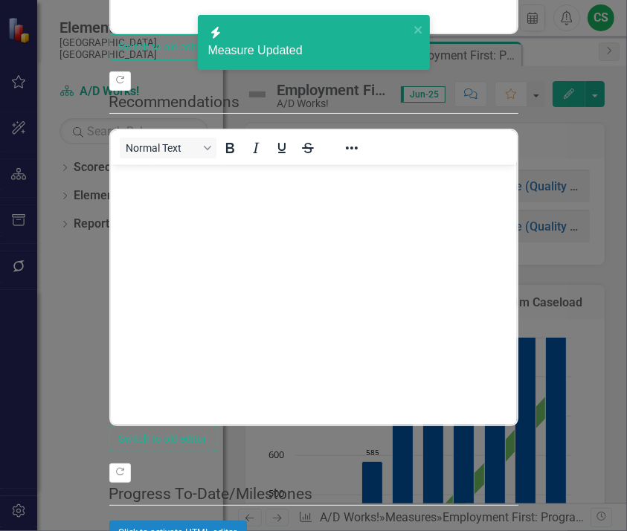
scroll to position [0, 0]
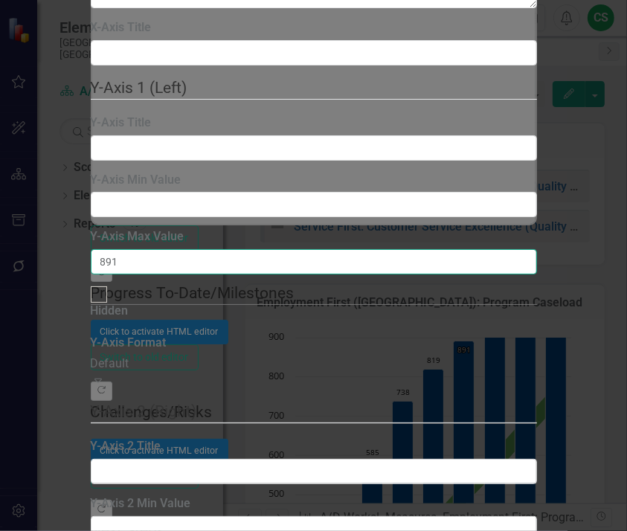
drag, startPoint x: 399, startPoint y: 295, endPoint x: 309, endPoint y: 289, distance: 90.3
click at [309, 289] on div "Chart Chart Series Chart Periods Chart Axis Format Advanced Options From this p…" at bounding box center [314, 286] width 447 height 1943
type input "1067"
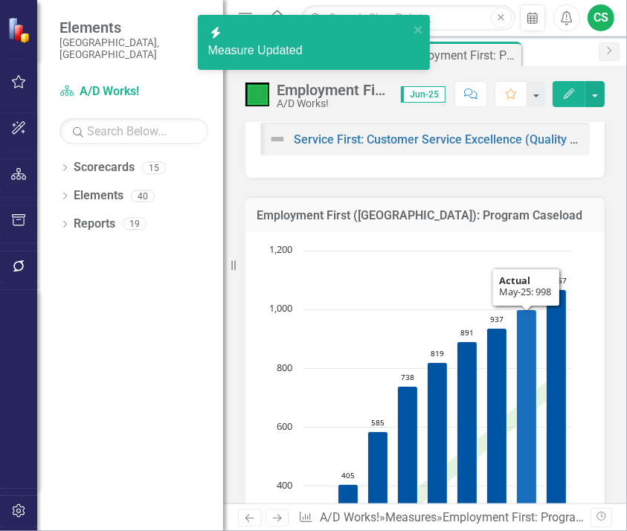
scroll to position [119, 0]
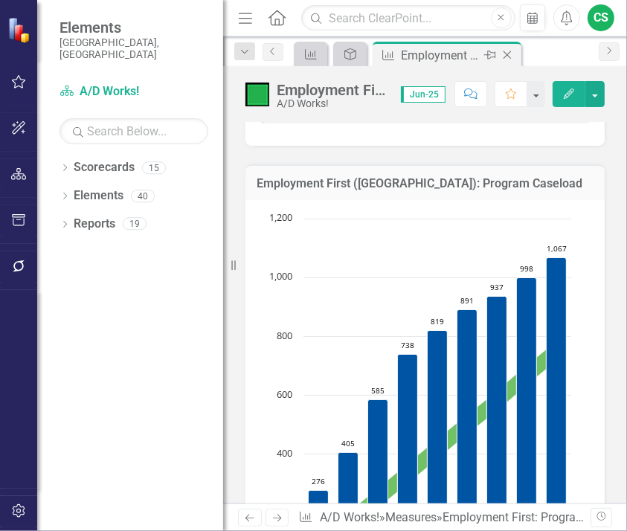
click at [504, 51] on icon at bounding box center [508, 55] width 8 height 8
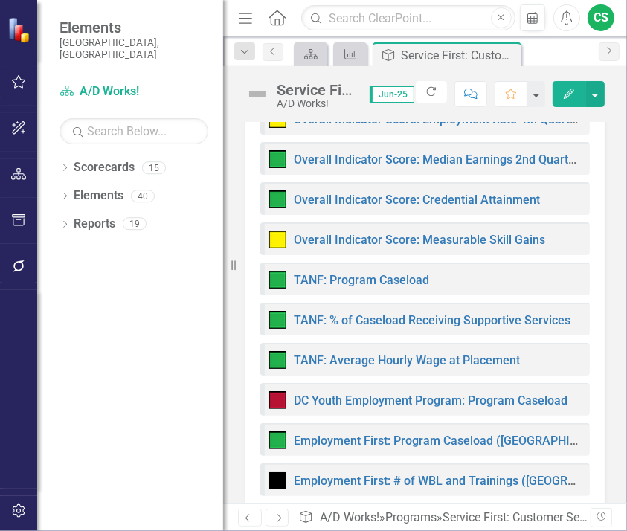
scroll to position [655, 0]
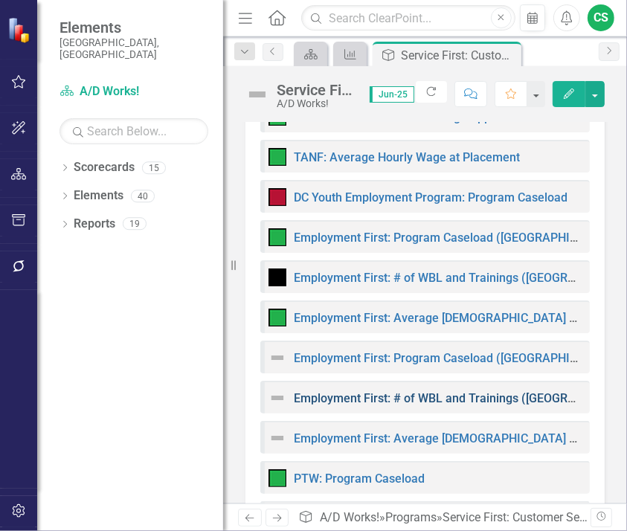
click at [459, 397] on link "Employment First: # of WBL and Trainings ([GEOGRAPHIC_DATA])" at bounding box center [469, 399] width 351 height 14
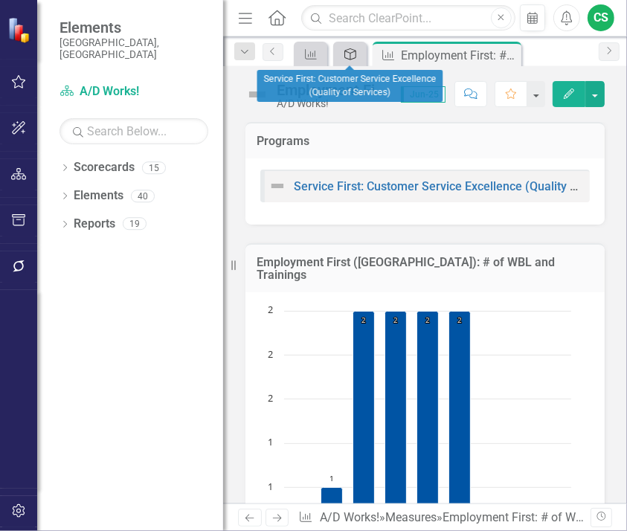
click at [358, 60] on link "Program" at bounding box center [350, 54] width 26 height 19
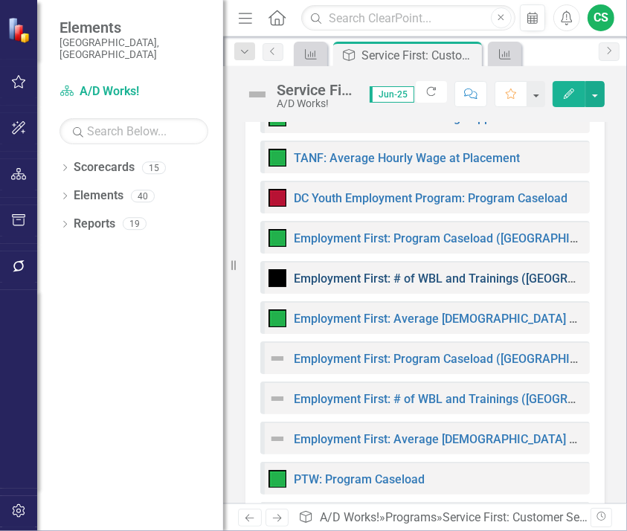
scroll to position [655, 0]
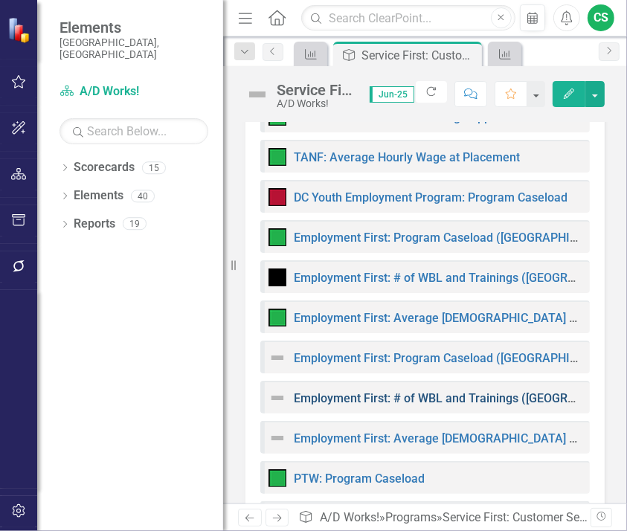
click at [417, 396] on link "Employment First: # of WBL and Trainings ([GEOGRAPHIC_DATA])" at bounding box center [469, 399] width 351 height 14
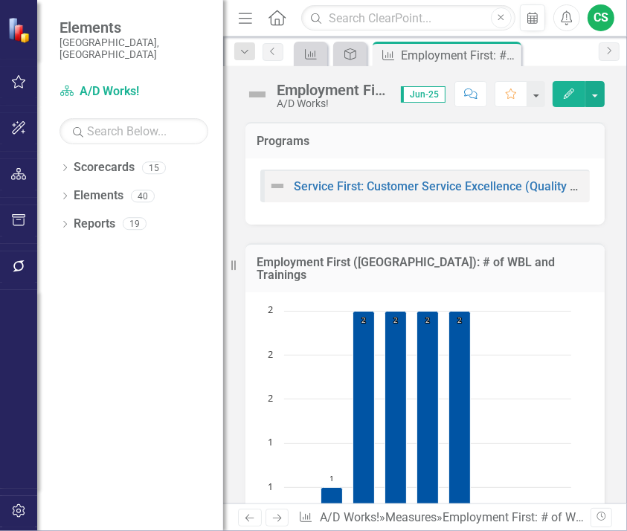
click at [574, 86] on button "Edit" at bounding box center [569, 94] width 33 height 26
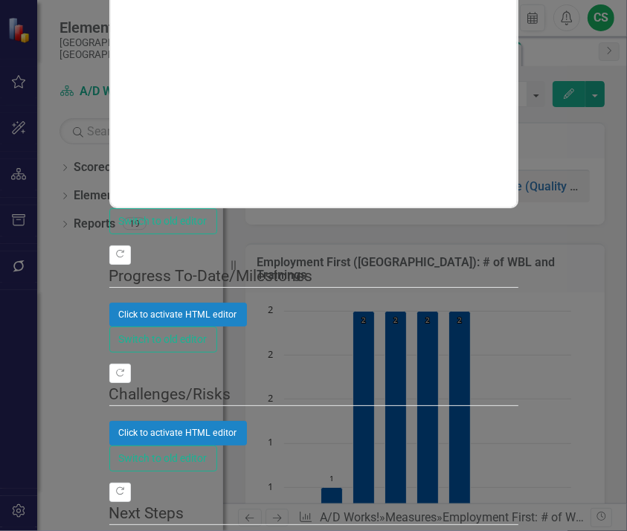
type textarea "7"
type textarea "8"
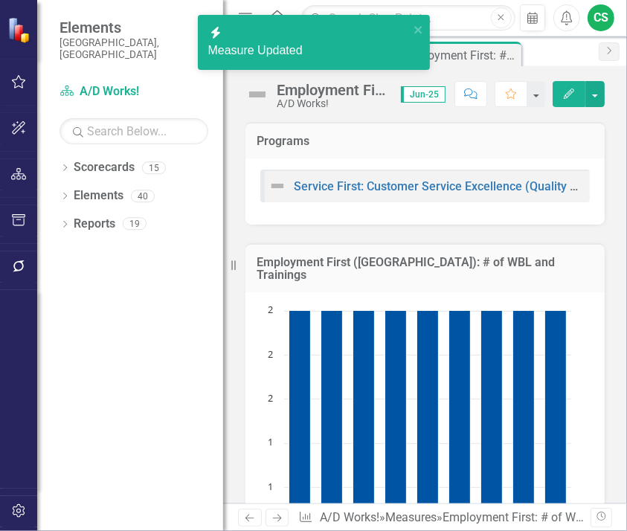
click at [569, 89] on icon "Edit" at bounding box center [569, 94] width 13 height 10
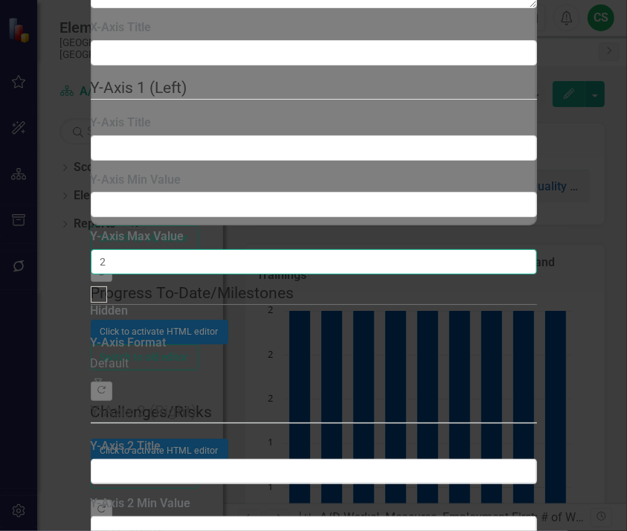
drag, startPoint x: 377, startPoint y: 295, endPoint x: 297, endPoint y: 293, distance: 79.7
click at [297, 293] on div "Chart Chart Series Chart Periods Chart Axis Format Advanced Options From this p…" at bounding box center [314, 286] width 447 height 1943
type input "8"
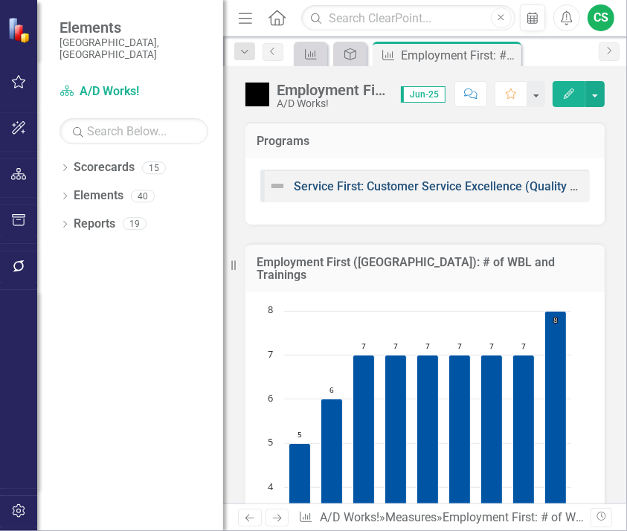
click at [391, 188] on link "Service First: Customer Service Excellence (Quality of Services)" at bounding box center [464, 186] width 341 height 14
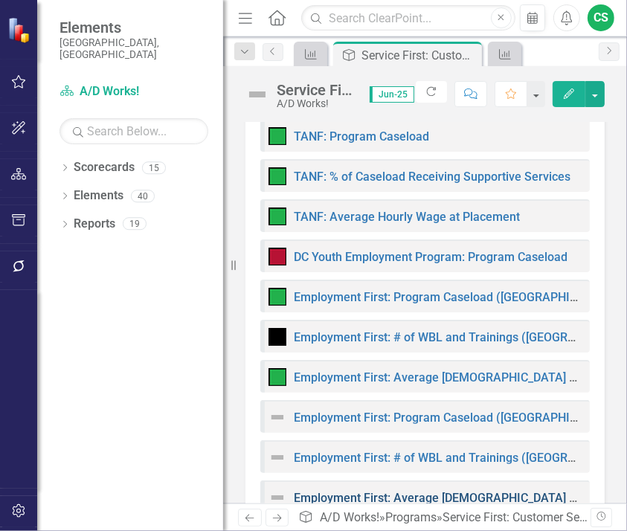
scroll to position [715, 0]
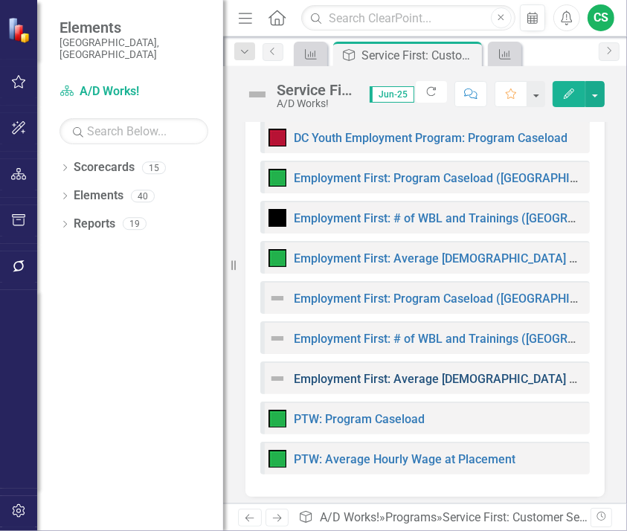
click at [387, 378] on link "Employment First: Average [DEMOGRAPHIC_DATA] Wage at Placement ([GEOGRAPHIC_DAT…" at bounding box center [547, 379] width 506 height 14
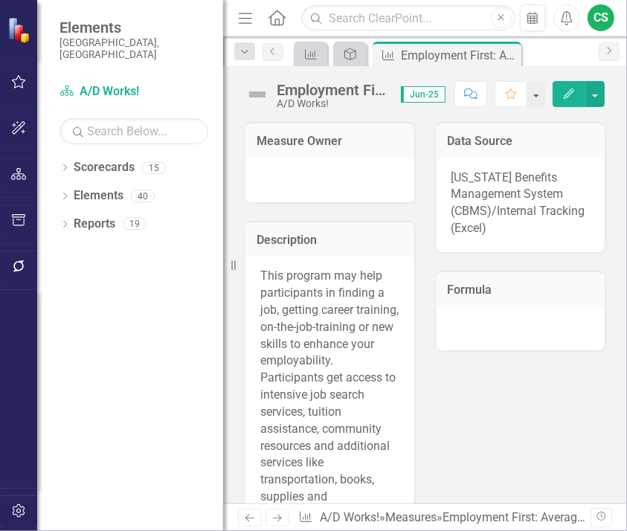
click at [566, 95] on icon "Edit" at bounding box center [569, 94] width 13 height 10
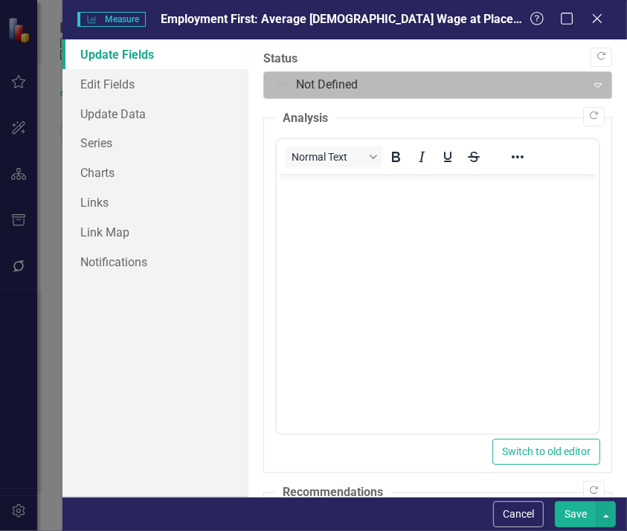
click at [364, 86] on div at bounding box center [425, 85] width 303 height 20
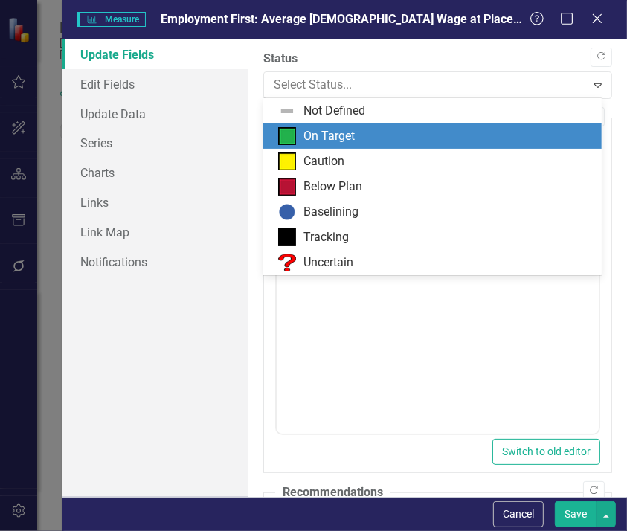
click at [343, 144] on div "On Target" at bounding box center [329, 136] width 51 height 17
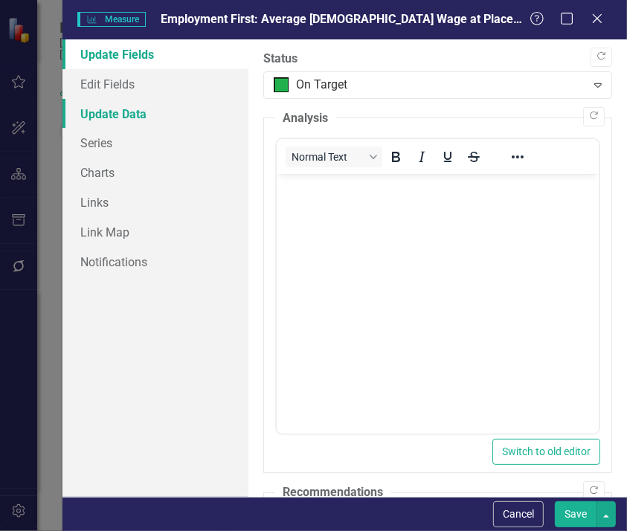
click at [140, 116] on link "Update Data" at bounding box center [156, 114] width 186 height 30
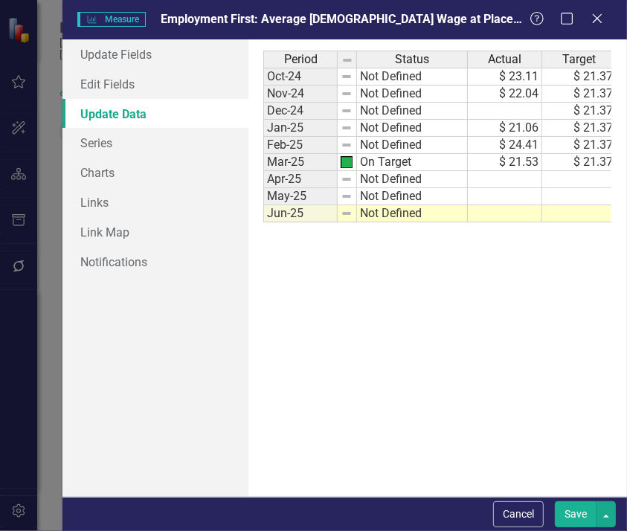
click at [575, 164] on td "$ 21.37" at bounding box center [580, 162] width 74 height 17
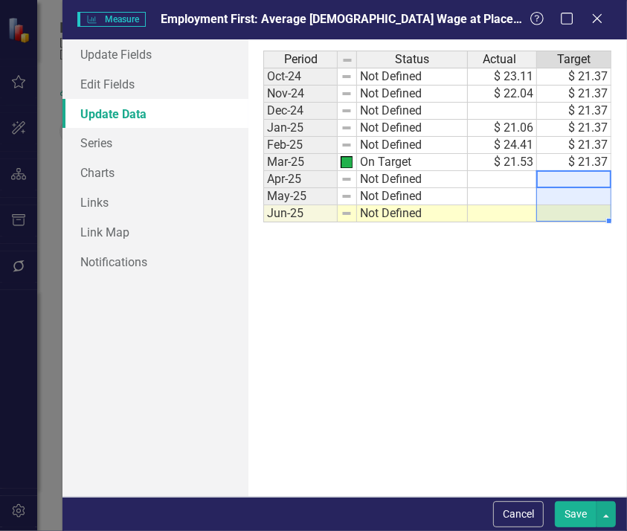
drag, startPoint x: 594, startPoint y: 176, endPoint x: 594, endPoint y: 226, distance: 49.1
click at [594, 226] on div "Period Status Actual Target Oct-24 Not Defined $ 23.11 $ 21.37 Nov-24 Not Defin…" at bounding box center [437, 269] width 348 height 436
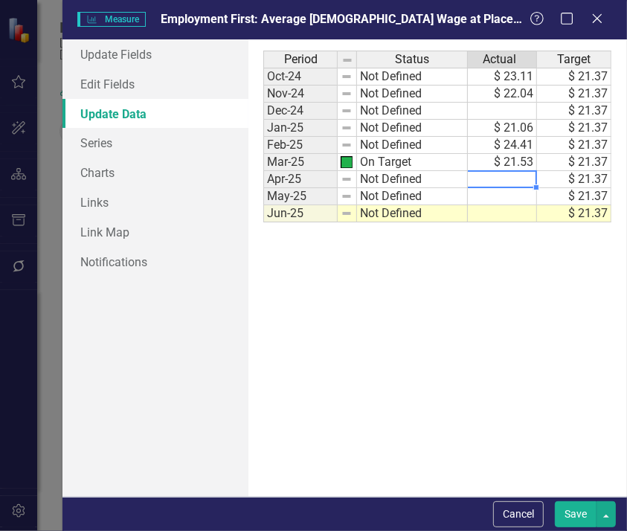
scroll to position [0, 0]
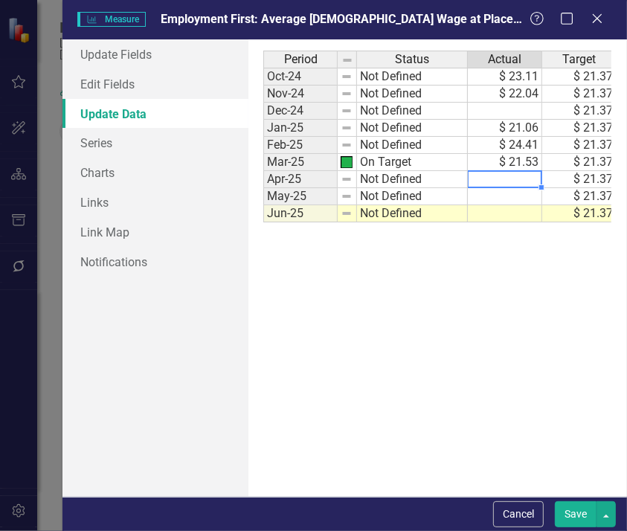
click at [514, 182] on td at bounding box center [505, 179] width 74 height 17
type textarea "20.38"
type textarea "20.83"
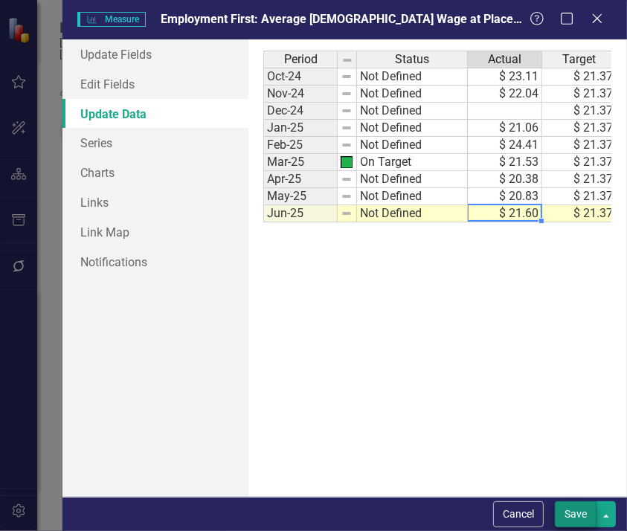
type textarea "21.60"
click at [578, 511] on button "Save" at bounding box center [576, 515] width 42 height 26
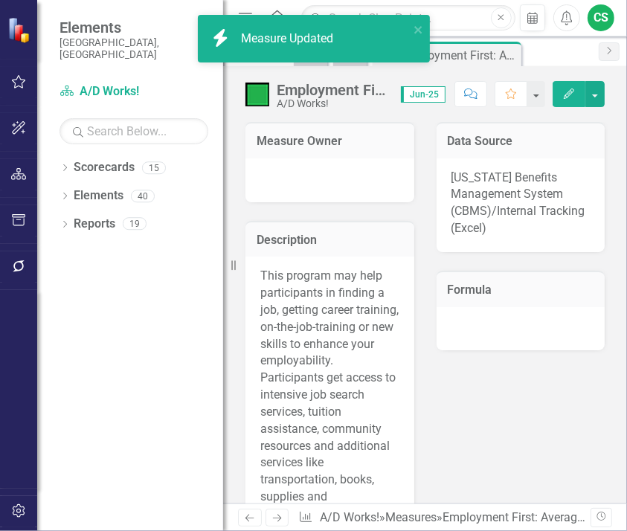
click at [569, 98] on icon "Edit" at bounding box center [569, 94] width 13 height 10
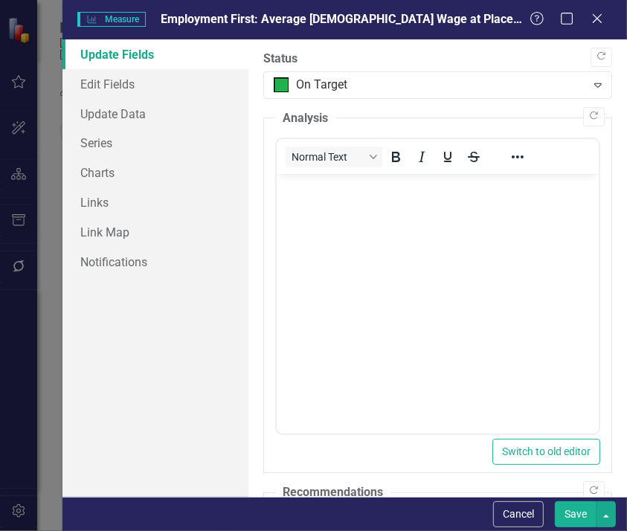
click at [575, 509] on button "Save" at bounding box center [576, 515] width 42 height 26
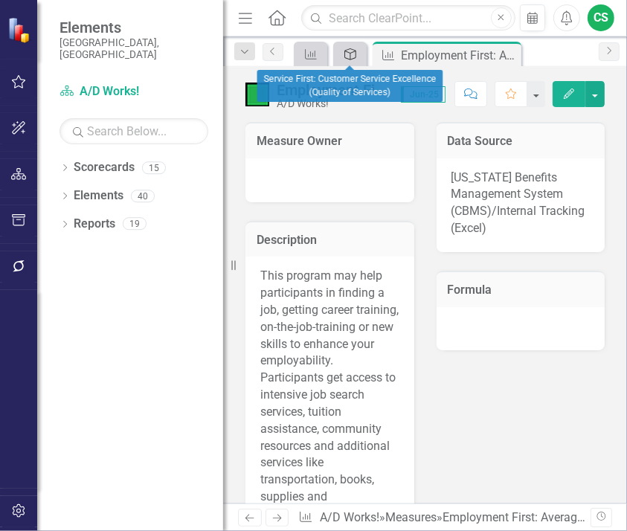
click at [353, 60] on icon "Program" at bounding box center [350, 54] width 15 height 12
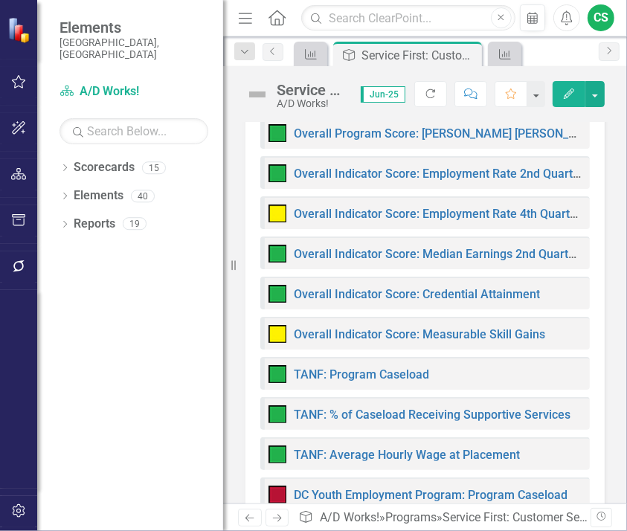
scroll to position [536, 0]
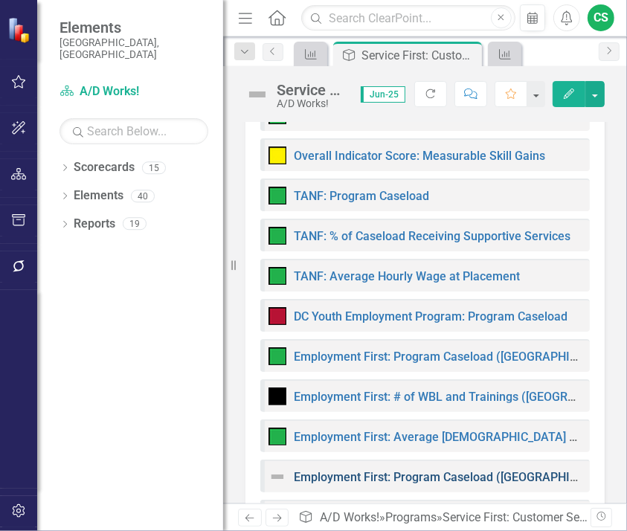
click at [426, 479] on link "Employment First: Program Caseload ([GEOGRAPHIC_DATA])" at bounding box center [457, 477] width 326 height 14
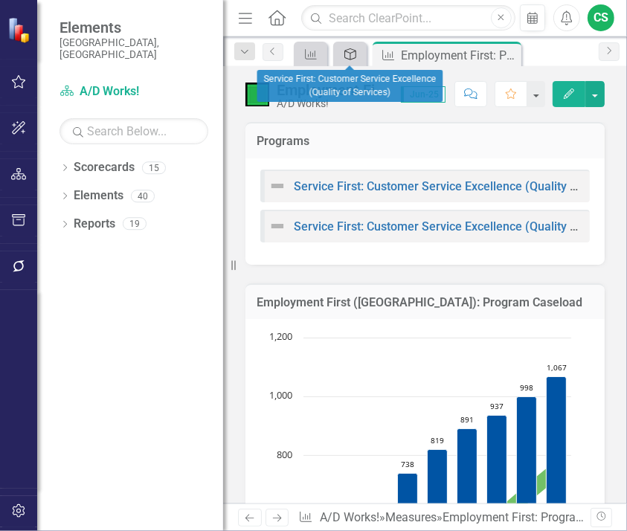
click at [354, 58] on icon at bounding box center [351, 54] width 12 height 12
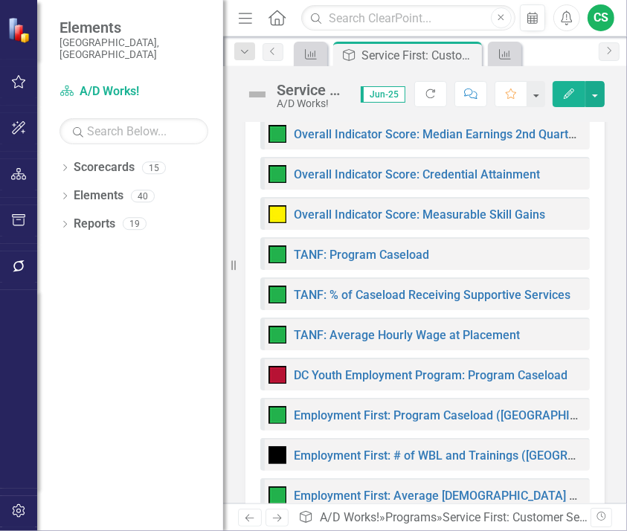
scroll to position [595, 0]
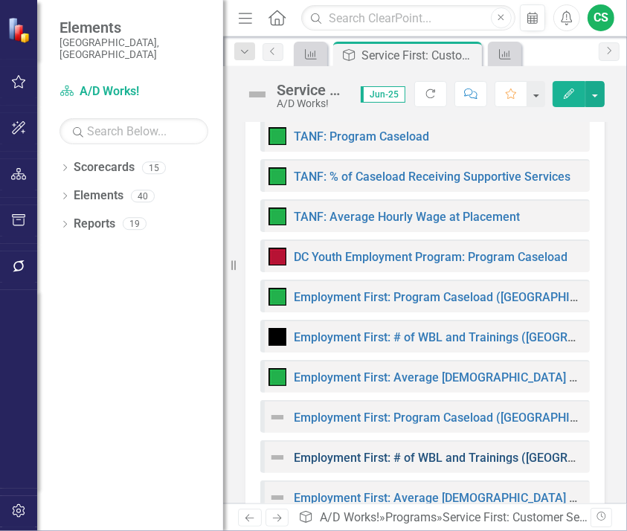
click at [417, 459] on link "Employment First: # of WBL and Trainings ([GEOGRAPHIC_DATA])" at bounding box center [469, 458] width 351 height 14
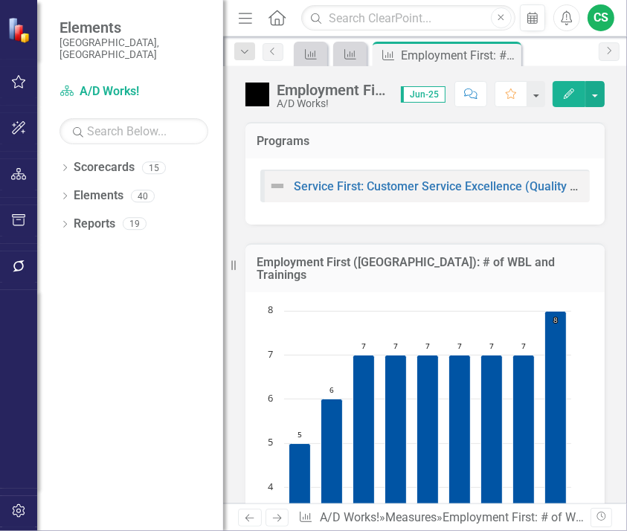
click at [572, 86] on button "Edit" at bounding box center [569, 94] width 33 height 26
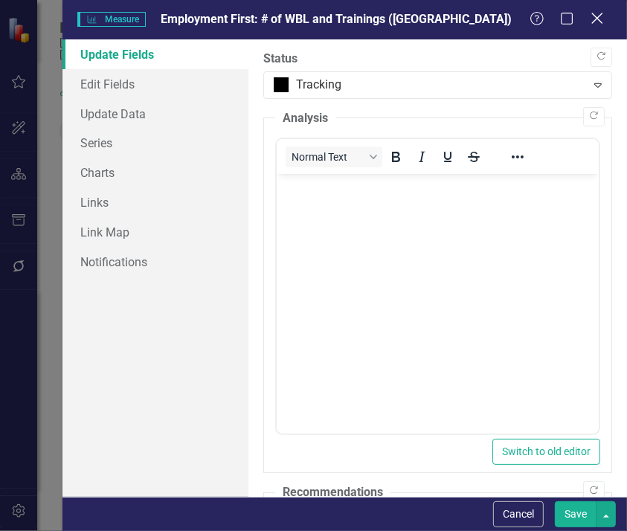
click at [598, 21] on icon "Close" at bounding box center [597, 18] width 19 height 14
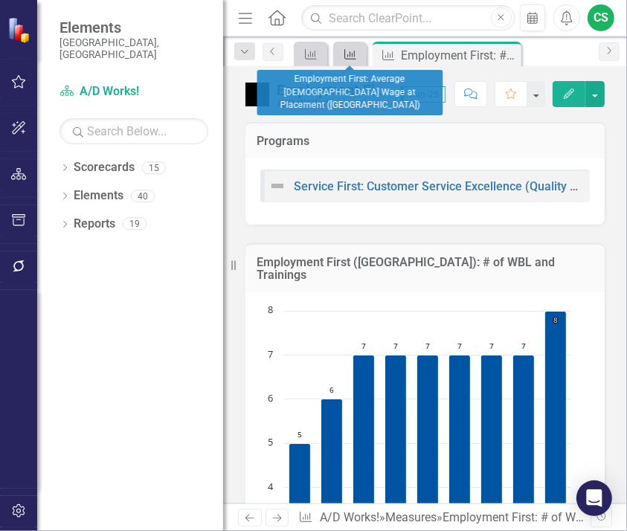
click at [351, 56] on icon "Measure" at bounding box center [350, 54] width 15 height 12
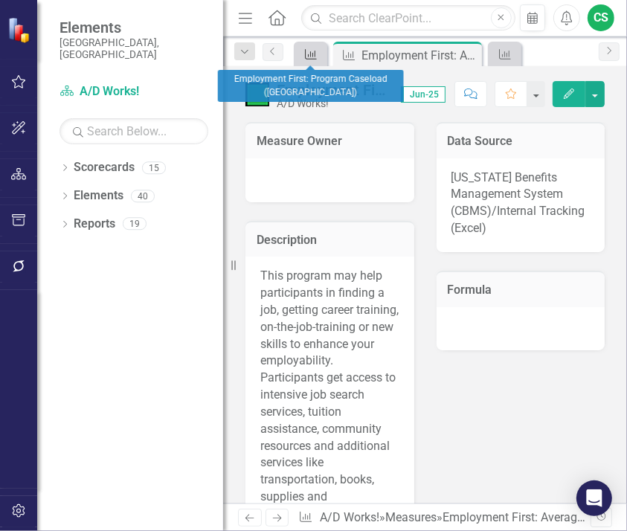
click at [313, 55] on icon "Measure" at bounding box center [311, 54] width 15 height 12
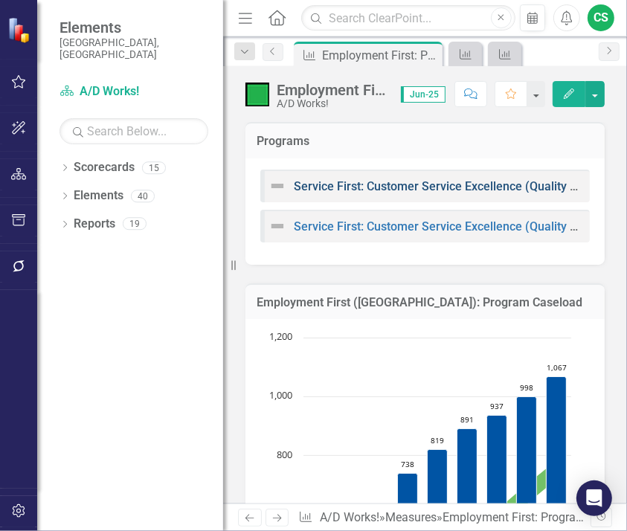
click at [441, 182] on link "Service First: Customer Service Excellence (Quality of Services)" at bounding box center [464, 186] width 341 height 14
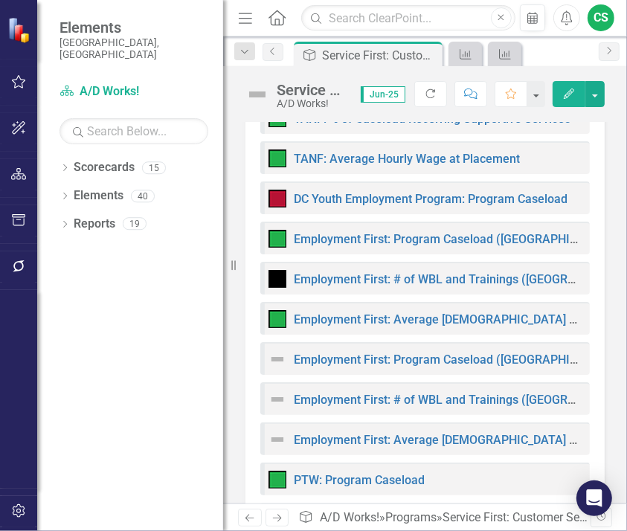
scroll to position [655, 0]
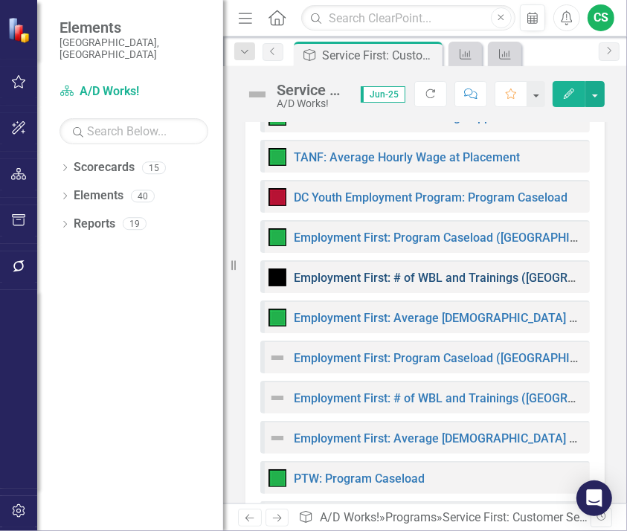
click at [467, 273] on link "Employment First: # of WBL and Trainings ([GEOGRAPHIC_DATA])" at bounding box center [469, 278] width 351 height 14
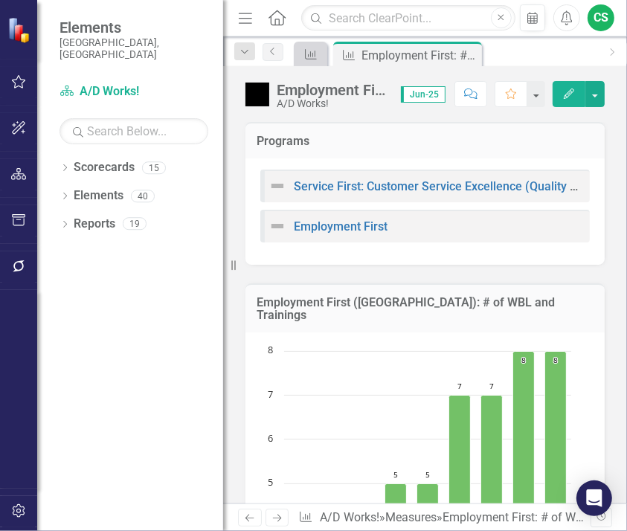
click at [572, 95] on icon "Edit" at bounding box center [569, 94] width 13 height 10
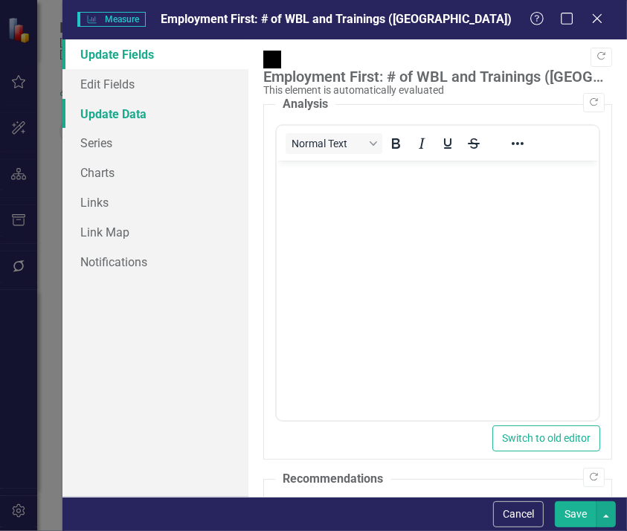
click at [121, 111] on link "Update Data" at bounding box center [156, 114] width 186 height 30
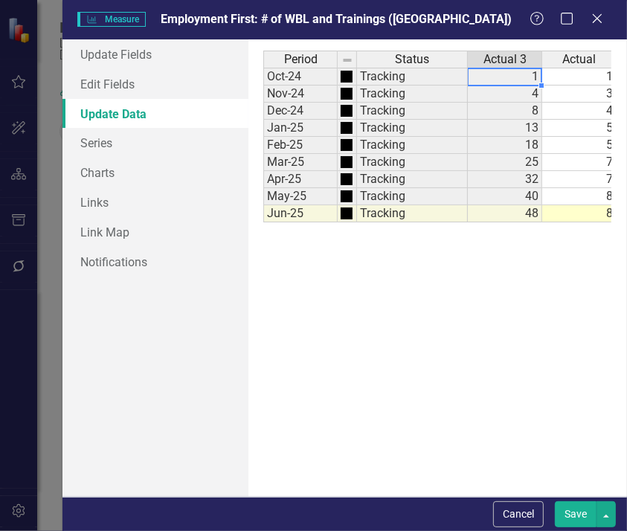
click at [525, 82] on td "1" at bounding box center [505, 77] width 74 height 18
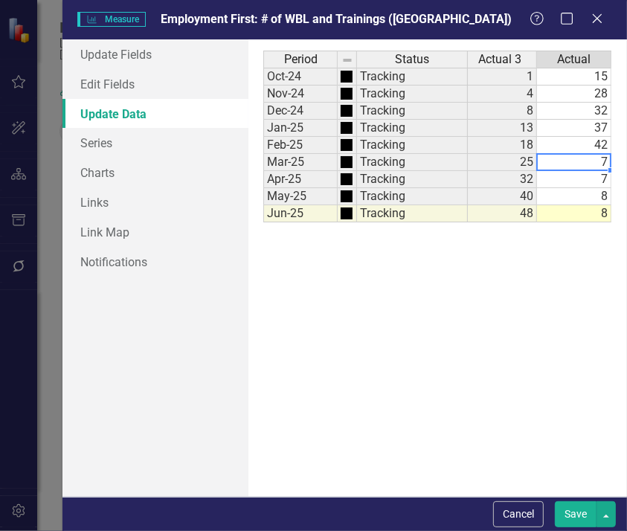
click at [566, 164] on td "7" at bounding box center [574, 162] width 74 height 17
click at [579, 199] on td "8" at bounding box center [574, 196] width 74 height 17
click at [564, 214] on td "8" at bounding box center [574, 213] width 74 height 17
click at [584, 73] on td "15" at bounding box center [574, 77] width 74 height 18
click at [584, 75] on td "15" at bounding box center [574, 77] width 74 height 18
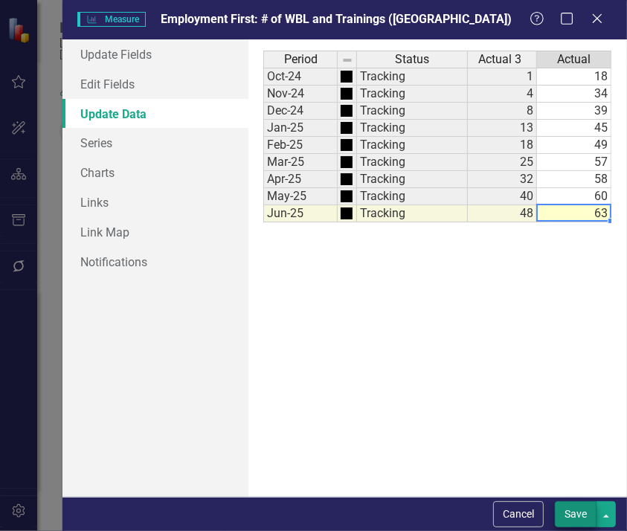
type textarea "63"
click at [574, 521] on button "Save" at bounding box center [576, 515] width 42 height 26
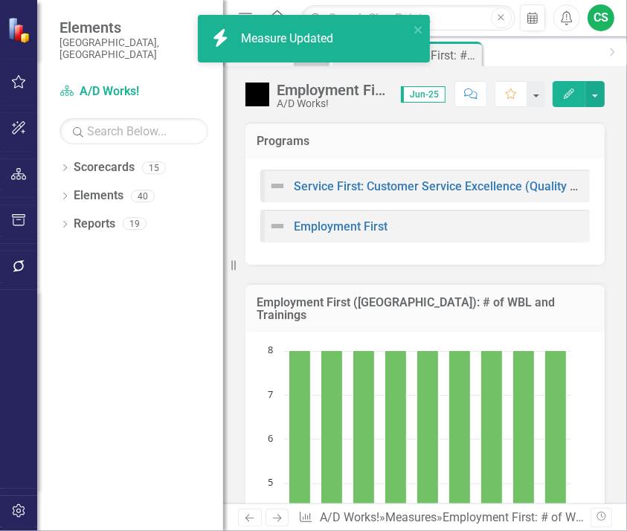
click at [563, 95] on icon "Edit" at bounding box center [569, 94] width 13 height 10
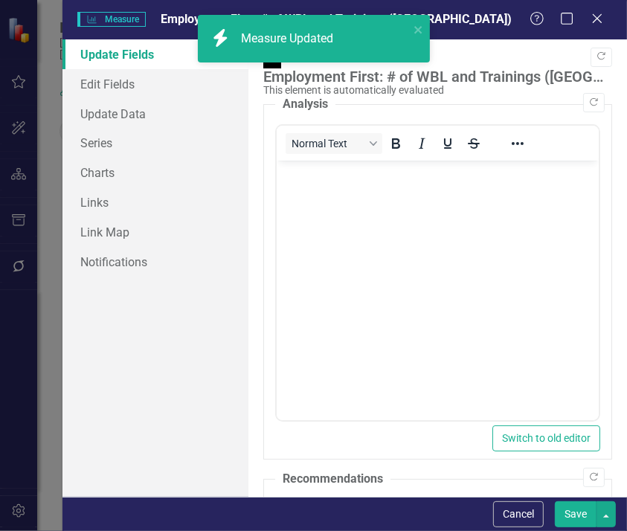
scroll to position [0, 0]
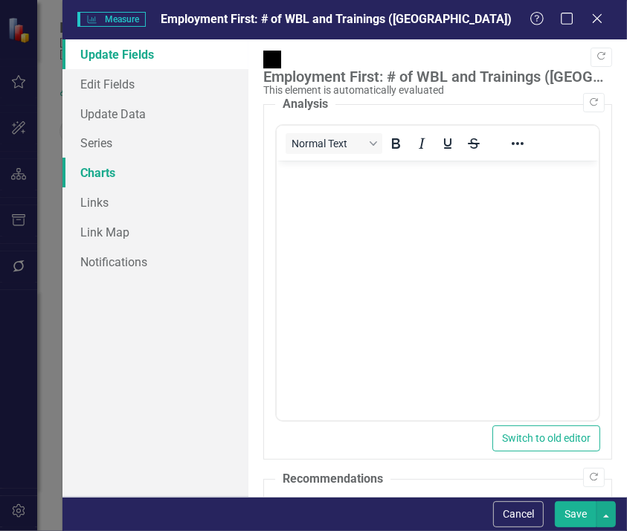
click at [98, 170] on link "Charts" at bounding box center [156, 173] width 186 height 30
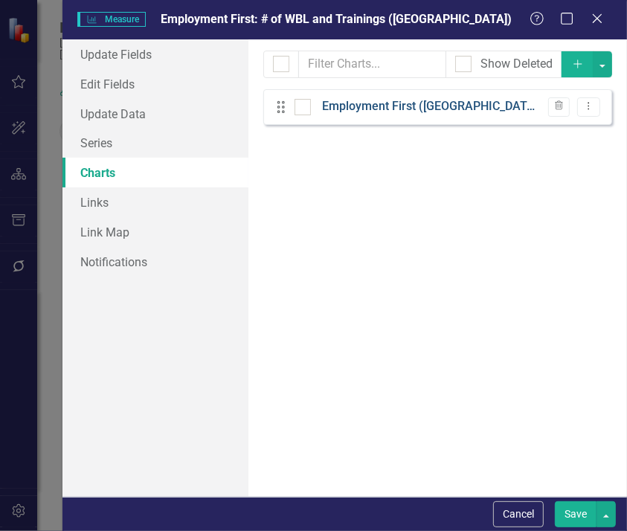
click at [440, 111] on link "Employment First ([GEOGRAPHIC_DATA]): # of WBL and Trainings" at bounding box center [431, 106] width 219 height 17
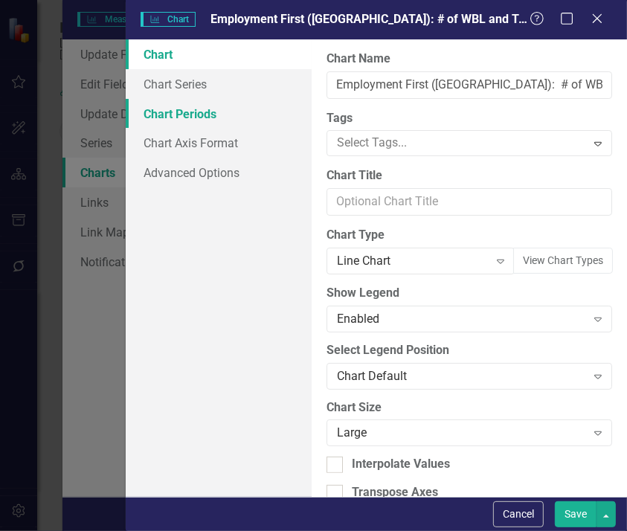
click at [170, 118] on link "Chart Periods" at bounding box center [219, 114] width 186 height 30
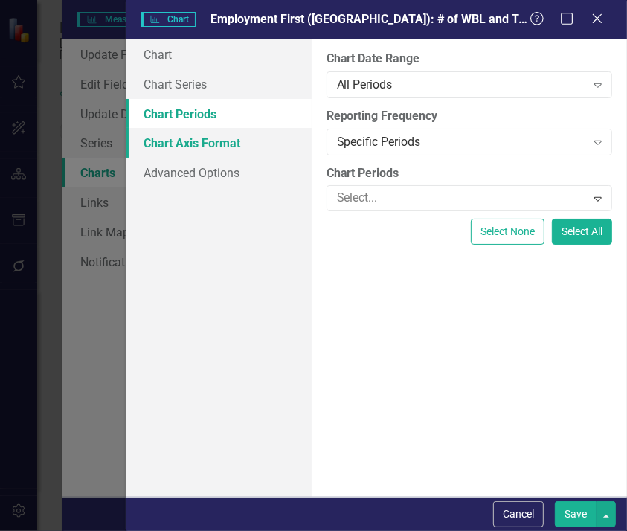
click at [200, 146] on link "Chart Axis Format" at bounding box center [219, 143] width 186 height 30
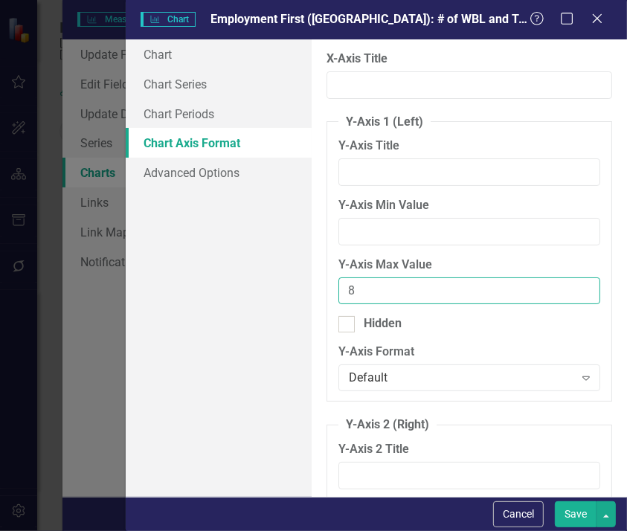
drag, startPoint x: 387, startPoint y: 289, endPoint x: 310, endPoint y: 290, distance: 77.4
click at [310, 290] on div "Chart Chart Series Chart Periods Chart Axis Format Advanced Options From this p…" at bounding box center [377, 268] width 502 height 458
type input "63"
click at [574, 517] on button "Save" at bounding box center [576, 515] width 42 height 26
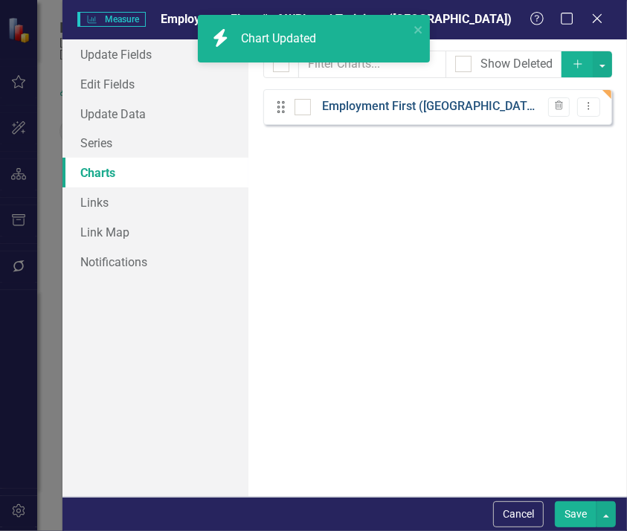
click at [366, 106] on link "Employment First ([GEOGRAPHIC_DATA]): # of WBL and Trainings" at bounding box center [431, 106] width 219 height 17
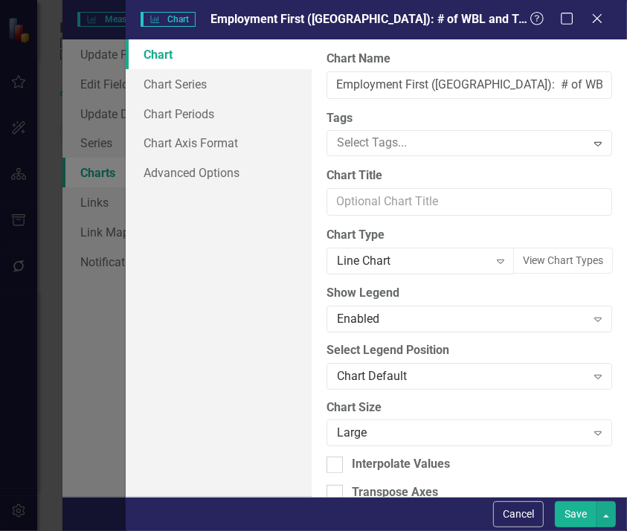
click at [569, 512] on button "Save" at bounding box center [576, 515] width 42 height 26
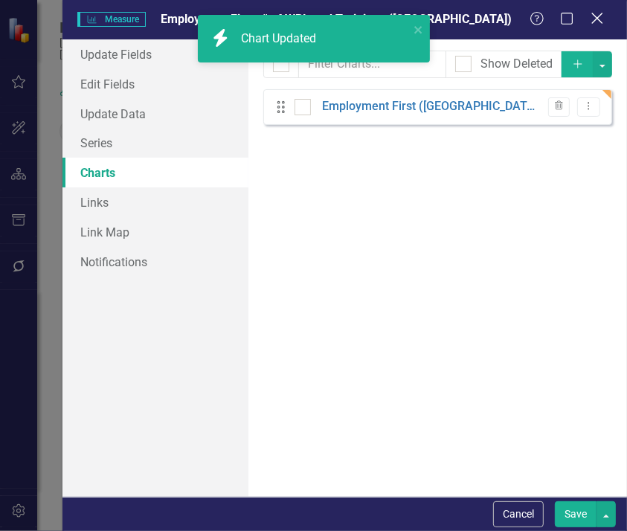
click at [601, 19] on icon "Close" at bounding box center [597, 18] width 19 height 14
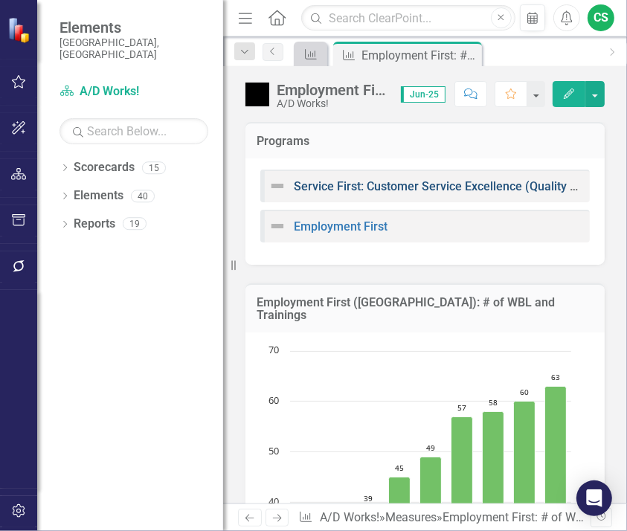
click at [390, 186] on link "Service First: Customer Service Excellence (Quality of Services)" at bounding box center [464, 186] width 341 height 14
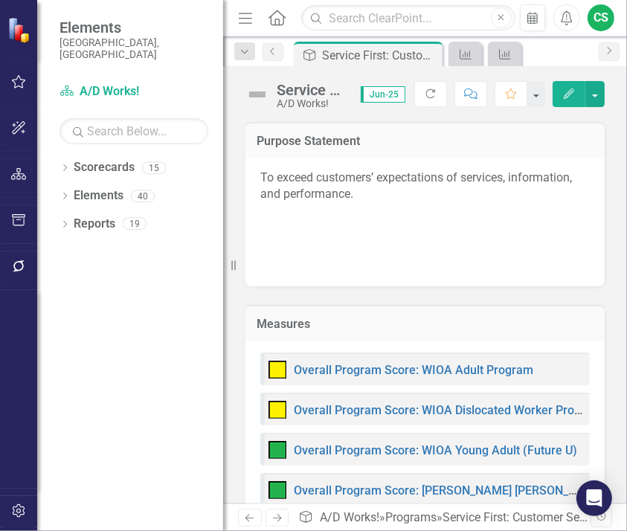
scroll to position [417, 0]
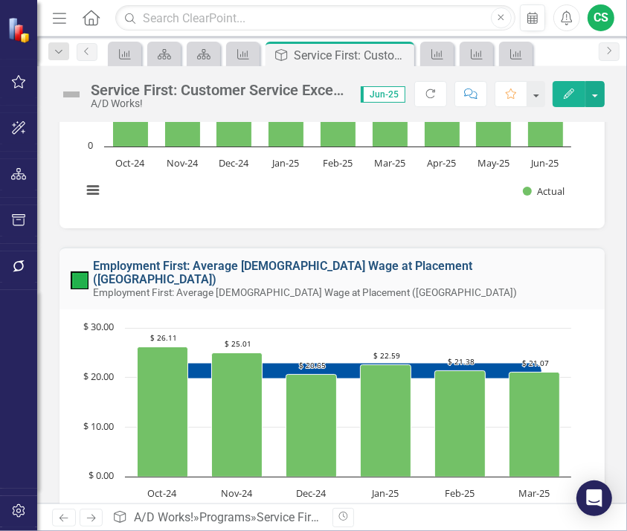
scroll to position [8872, 0]
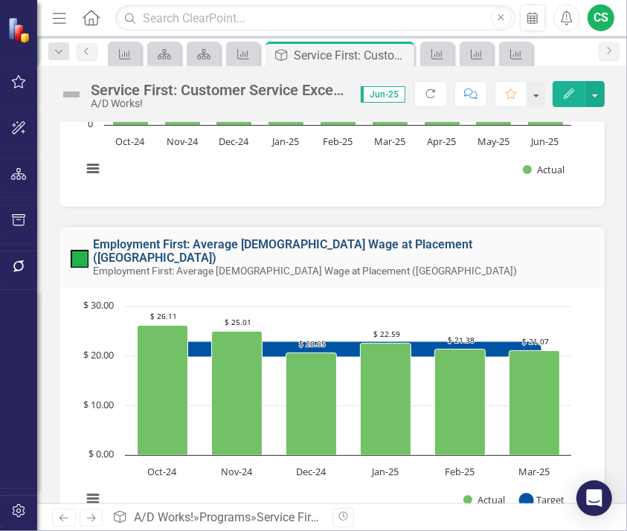
click at [404, 252] on link "Employment First: Average [DEMOGRAPHIC_DATA] Wage at Placement ([GEOGRAPHIC_DAT…" at bounding box center [283, 251] width 380 height 28
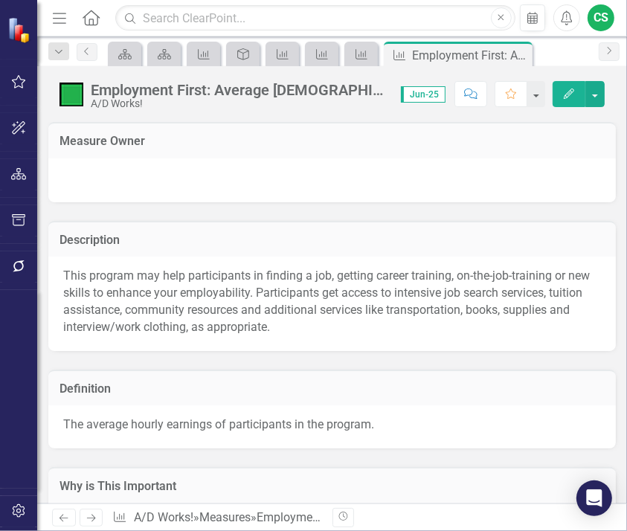
click at [575, 91] on icon "button" at bounding box center [569, 94] width 10 height 10
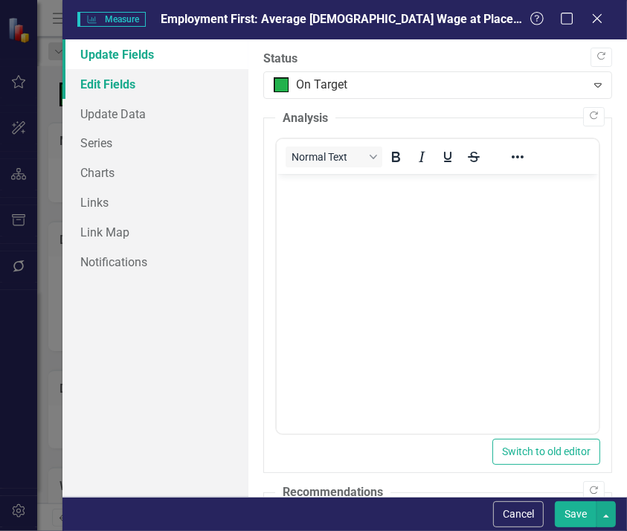
click at [104, 89] on link "Edit Fields" at bounding box center [156, 84] width 186 height 30
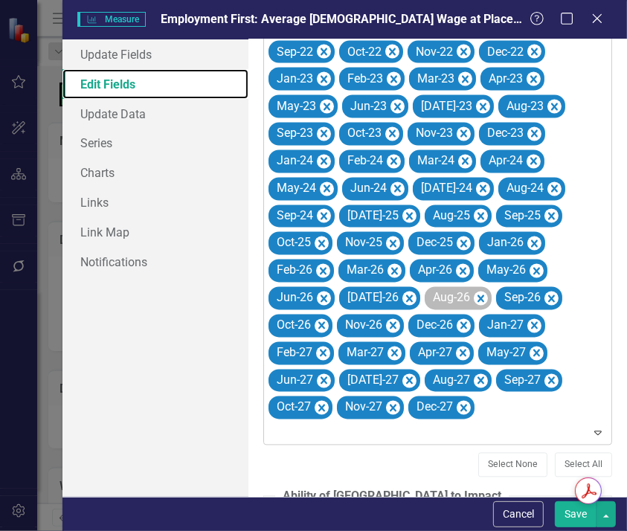
scroll to position [1489, 0]
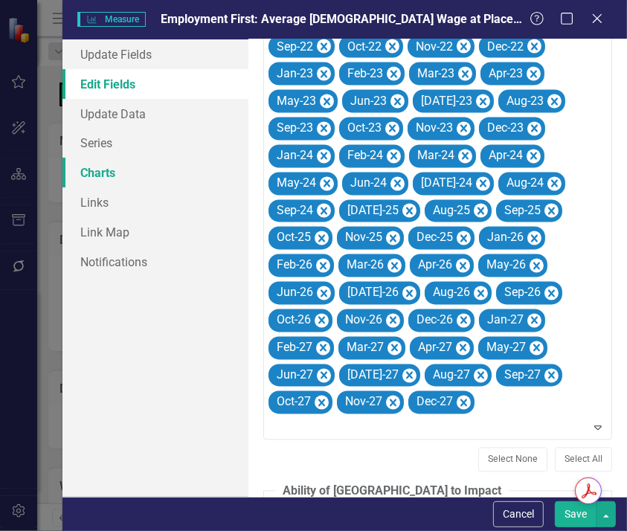
click at [143, 181] on link "Charts" at bounding box center [156, 173] width 186 height 30
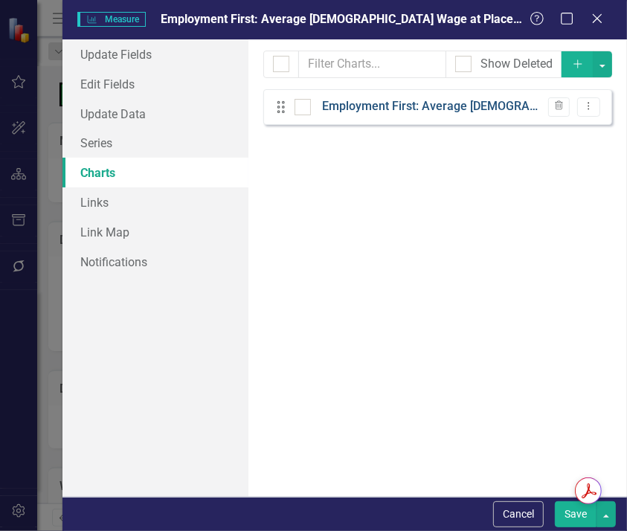
click at [379, 104] on link "Employment First: Average [DEMOGRAPHIC_DATA] Wage at Placement ([GEOGRAPHIC_DAT…" at bounding box center [431, 106] width 219 height 17
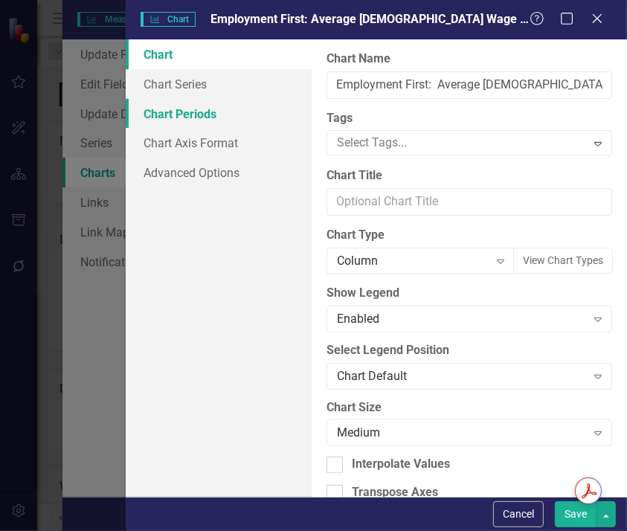
click at [207, 121] on link "Chart Periods" at bounding box center [219, 114] width 186 height 30
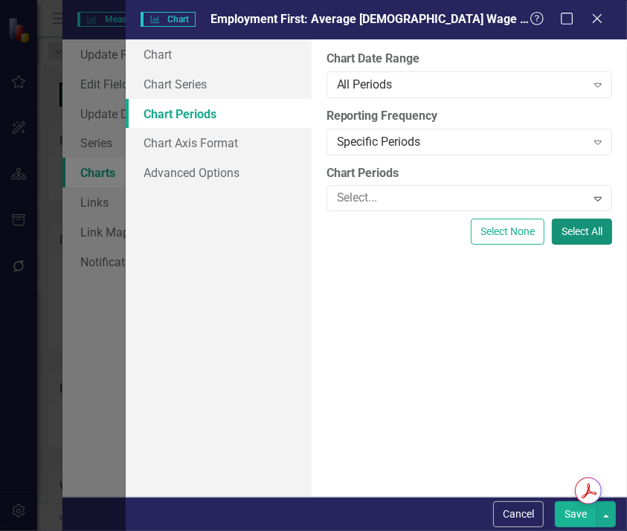
click at [566, 235] on button "Select All" at bounding box center [582, 232] width 60 height 26
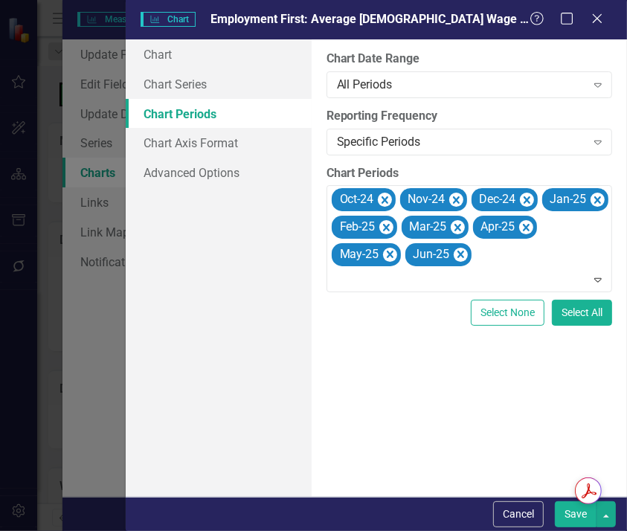
click at [583, 518] on button "Save" at bounding box center [576, 515] width 42 height 26
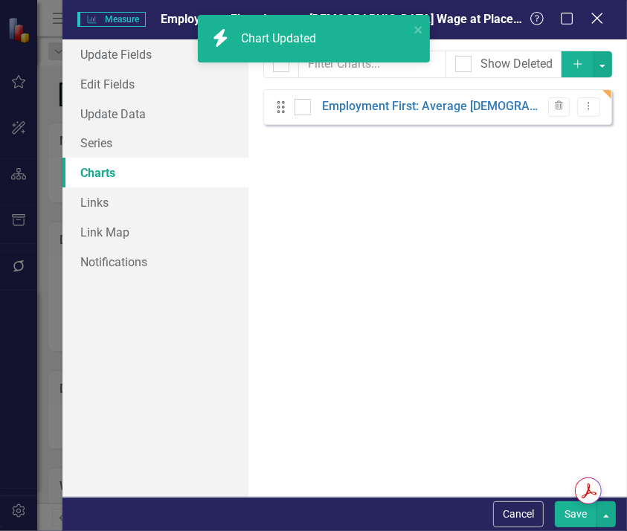
click at [604, 17] on icon "Close" at bounding box center [597, 18] width 19 height 14
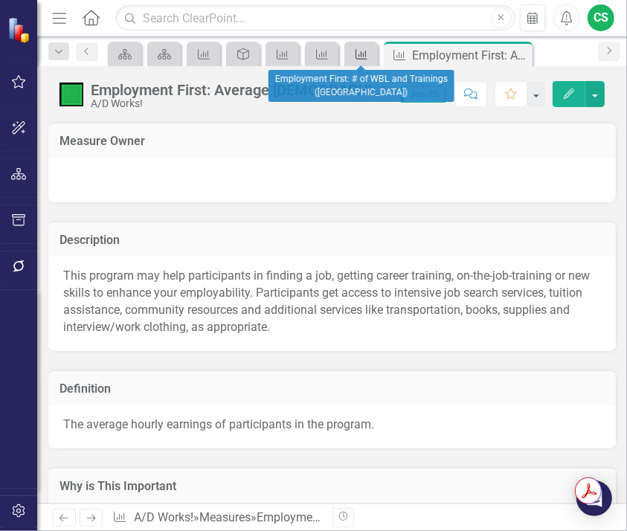
click at [359, 51] on icon "Measure" at bounding box center [361, 54] width 15 height 12
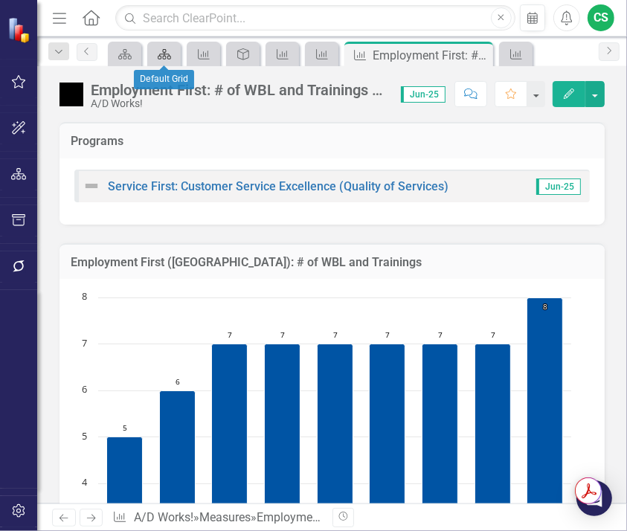
click at [176, 54] on link "Scorecard" at bounding box center [164, 54] width 26 height 19
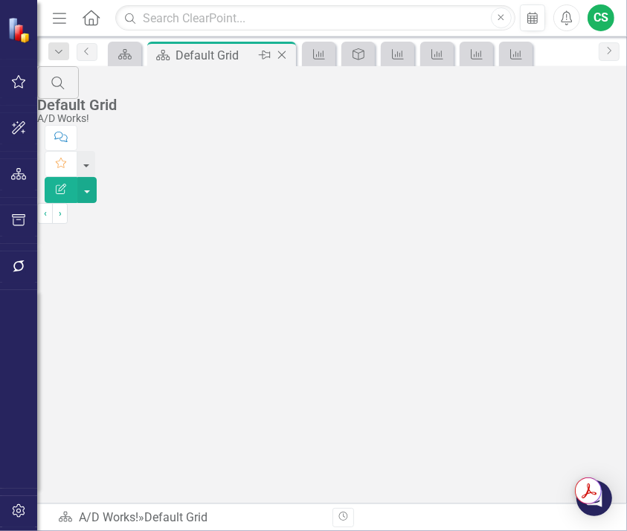
click at [204, 52] on div "Default Grid" at bounding box center [216, 55] width 80 height 19
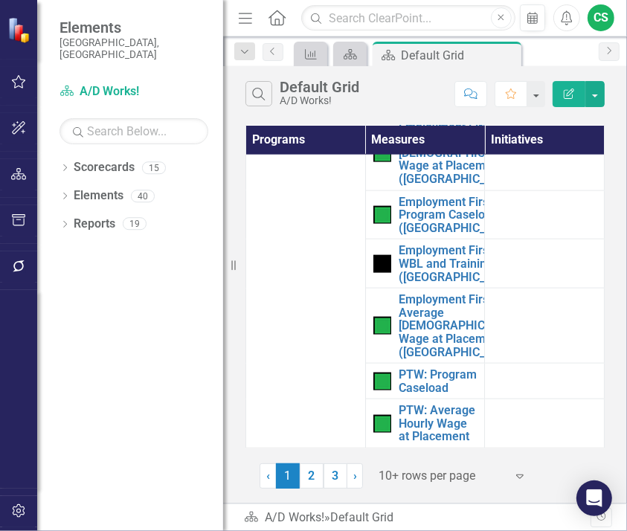
scroll to position [1250, 0]
click at [244, 16] on icon "Menu" at bounding box center [245, 18] width 19 height 16
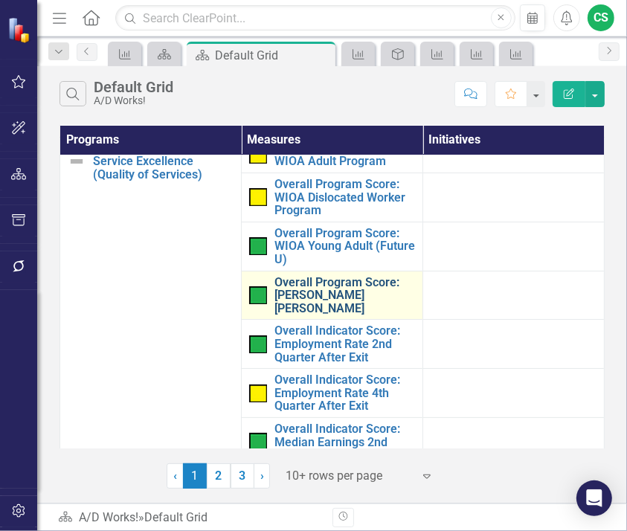
scroll to position [0, 0]
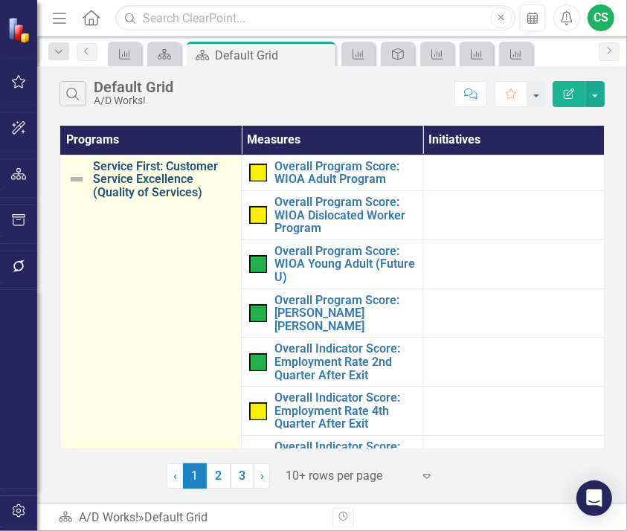
click at [193, 177] on link "Service First: Customer Service Excellence (Quality of Services)" at bounding box center [163, 179] width 141 height 39
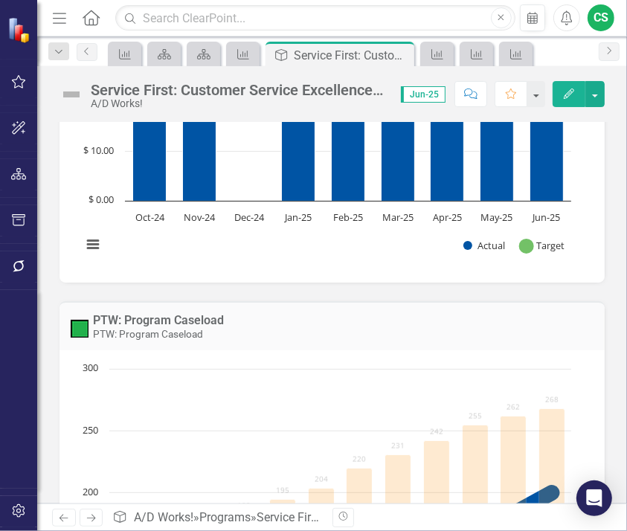
scroll to position [10716, 0]
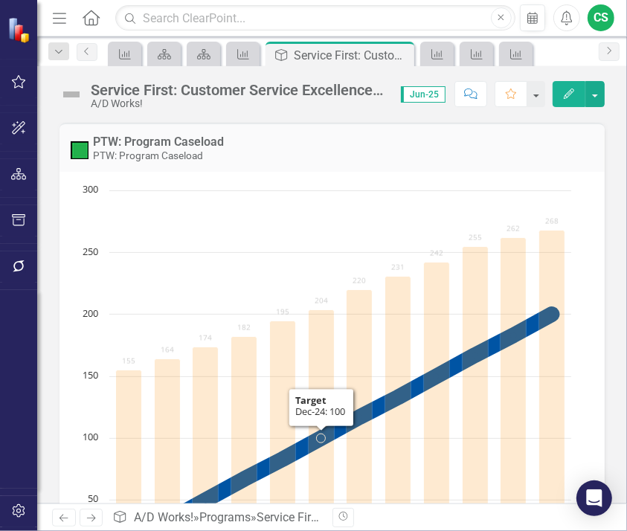
drag, startPoint x: 316, startPoint y: 205, endPoint x: 304, endPoint y: 194, distance: 16.8
click at [316, 206] on rect "Interactive chart" at bounding box center [326, 406] width 505 height 447
